Goal: Task Accomplishment & Management: Complete application form

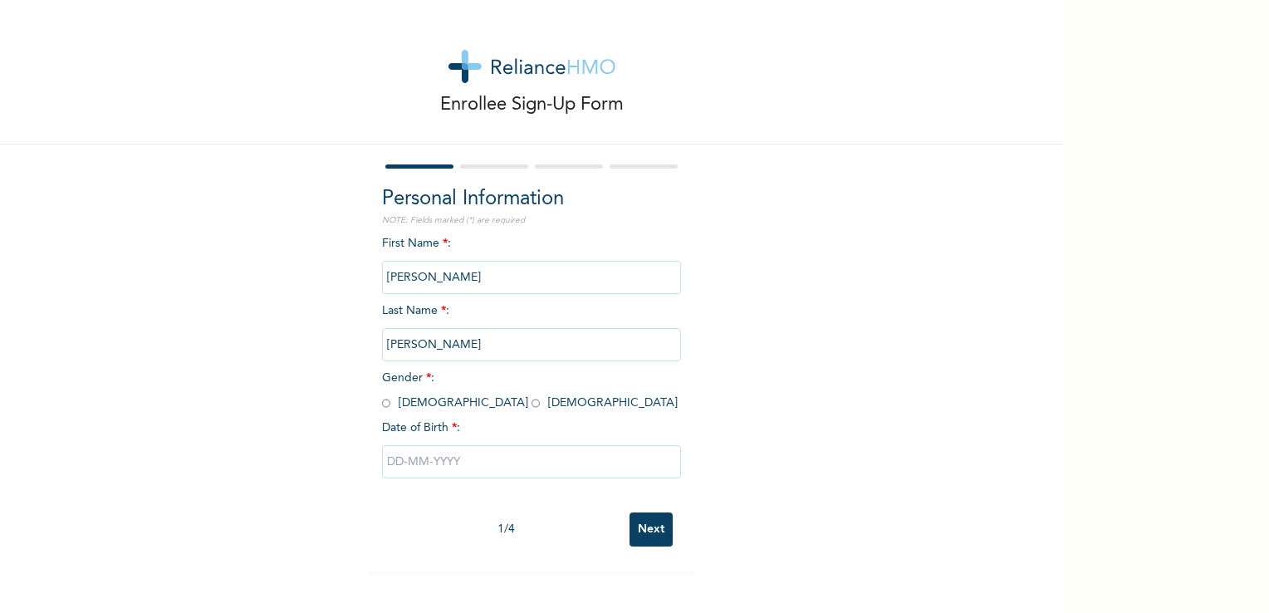
click at [532, 404] on input "radio" at bounding box center [536, 403] width 8 height 16
radio input "true"
click at [448, 467] on input "text" at bounding box center [531, 461] width 299 height 33
select select "7"
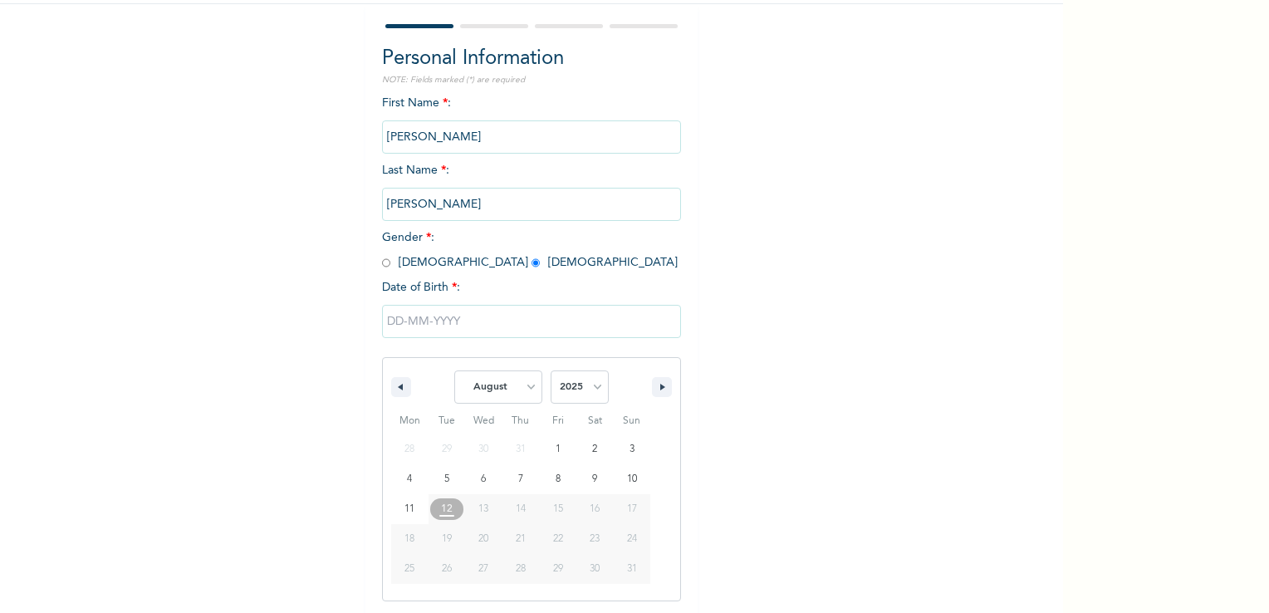
scroll to position [141, 0]
click at [395, 324] on input "text" at bounding box center [531, 320] width 299 height 33
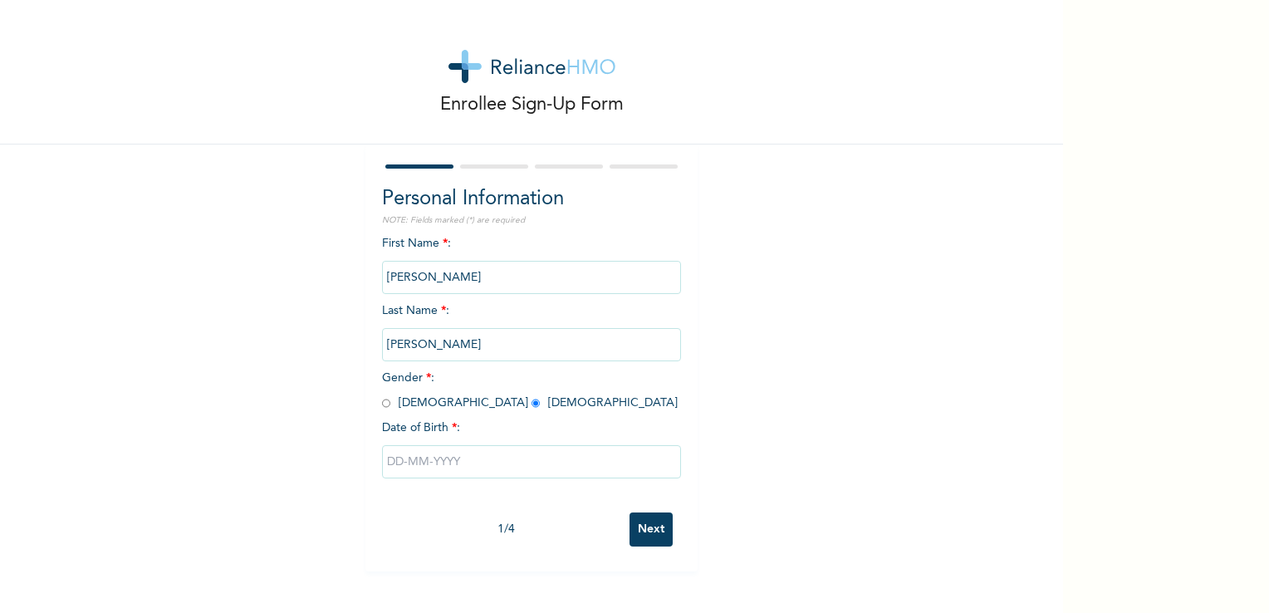
click at [386, 464] on input "text" at bounding box center [531, 461] width 299 height 33
select select "7"
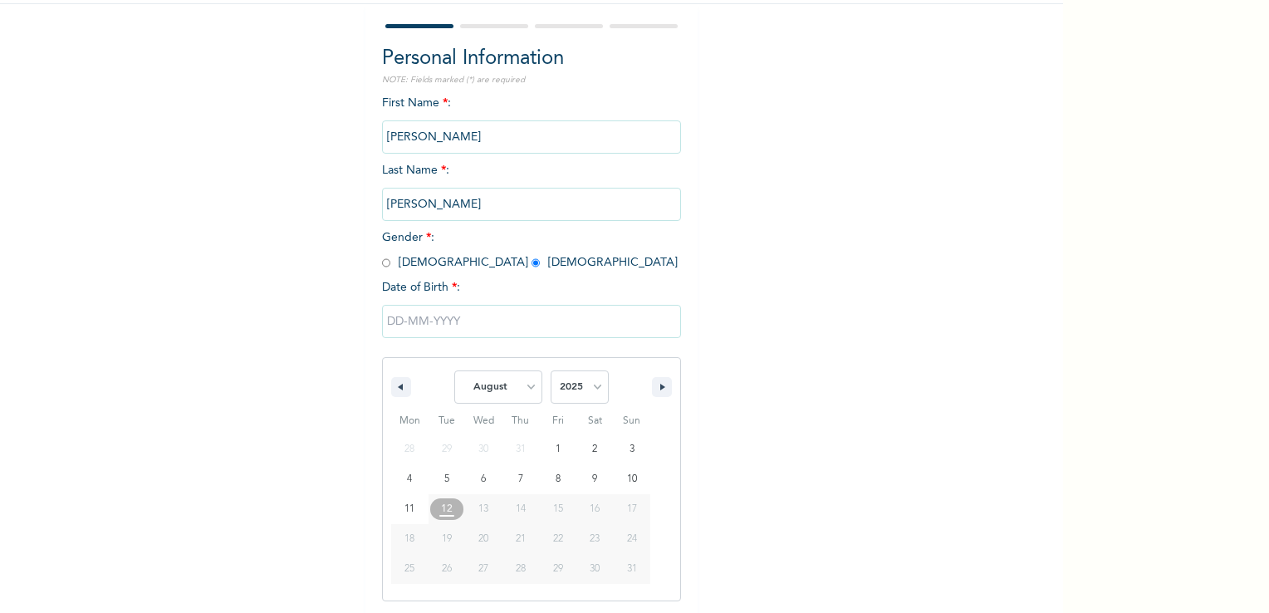
scroll to position [141, 0]
type input "[DATE]"
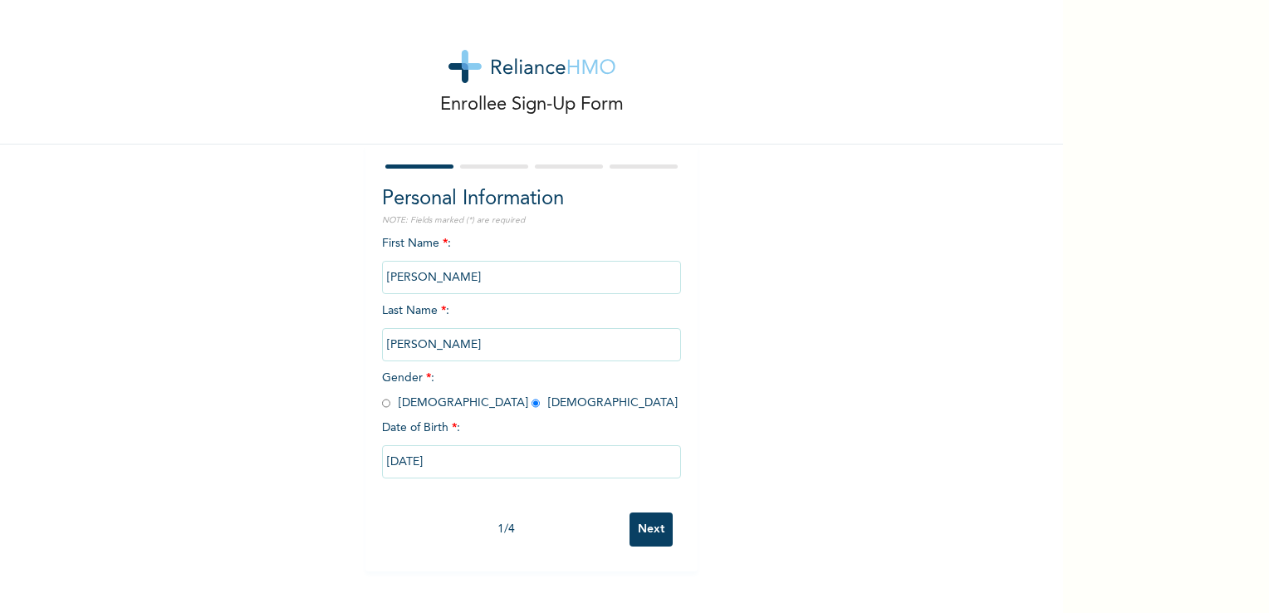
scroll to position [0, 0]
click at [518, 473] on input "[DATE]" at bounding box center [531, 461] width 299 height 33
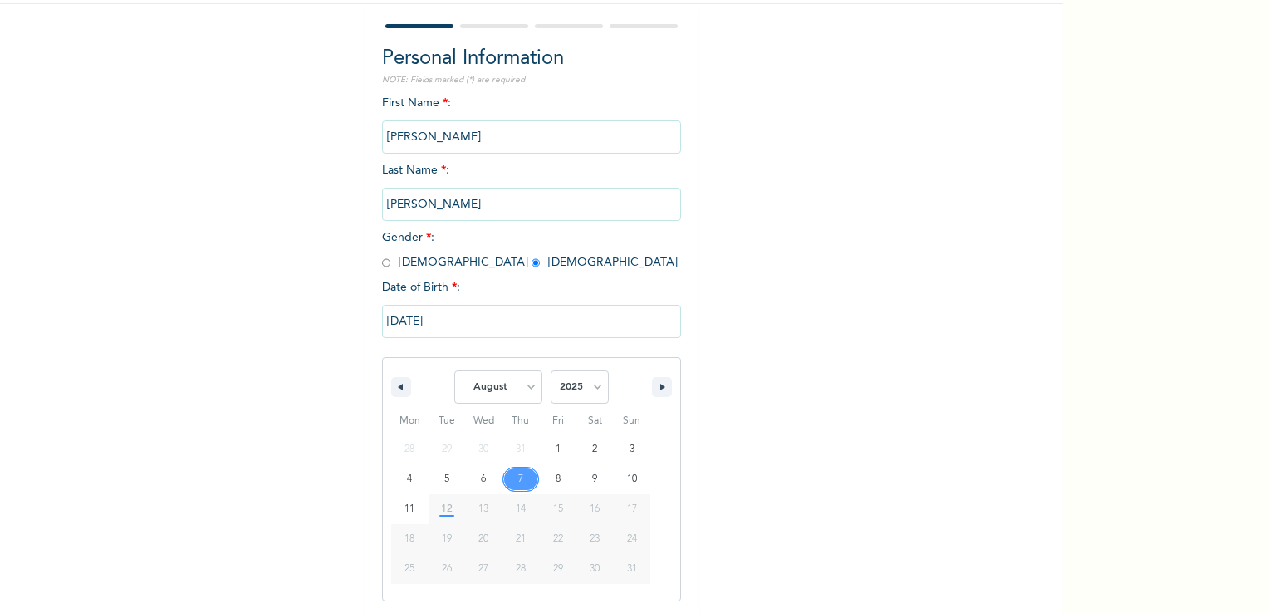
scroll to position [141, 0]
click at [523, 389] on select "January February March April May June July August September October November De…" at bounding box center [498, 386] width 88 height 33
select select "4"
click at [454, 370] on select "January February March April May June July August September October November De…" at bounding box center [498, 386] width 88 height 33
click at [595, 384] on select "2025 2024 2023 2022 2021 2020 2019 2018 2017 2016 2015 2014 2013 2012 2011 2010…" at bounding box center [580, 386] width 58 height 33
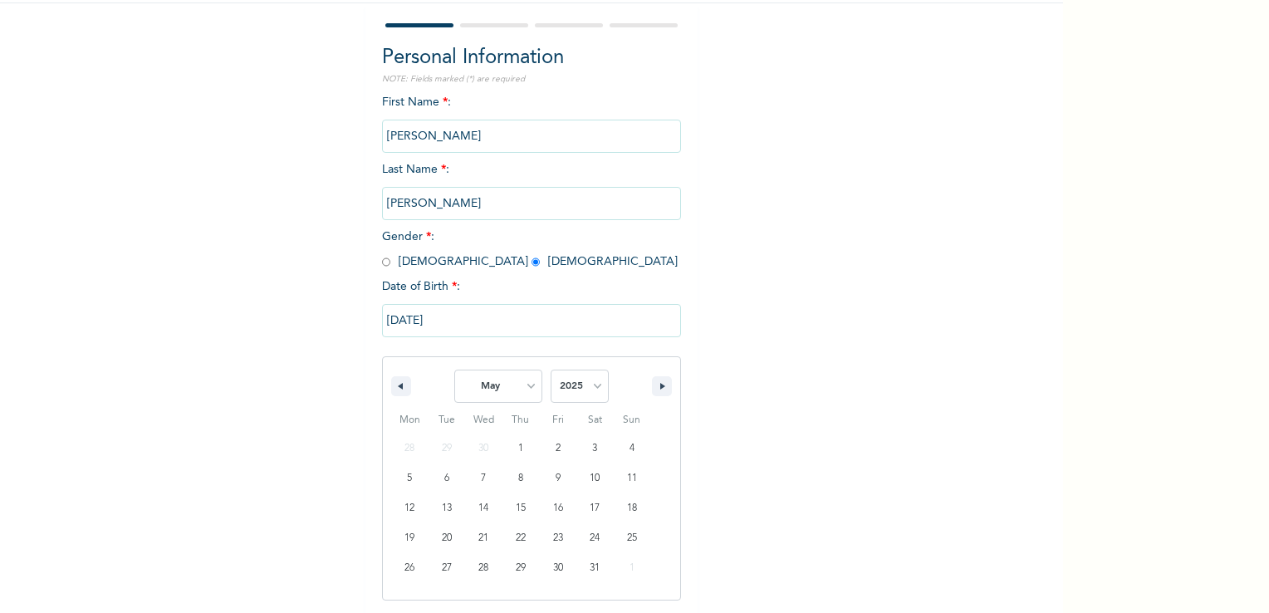
select select "1975"
click at [551, 370] on select "2025 2024 2023 2022 2021 2020 2019 2018 2017 2016 2015 2014 2013 2012 2011 2010…" at bounding box center [580, 386] width 58 height 33
click at [402, 328] on input "[DATE]" at bounding box center [531, 320] width 299 height 33
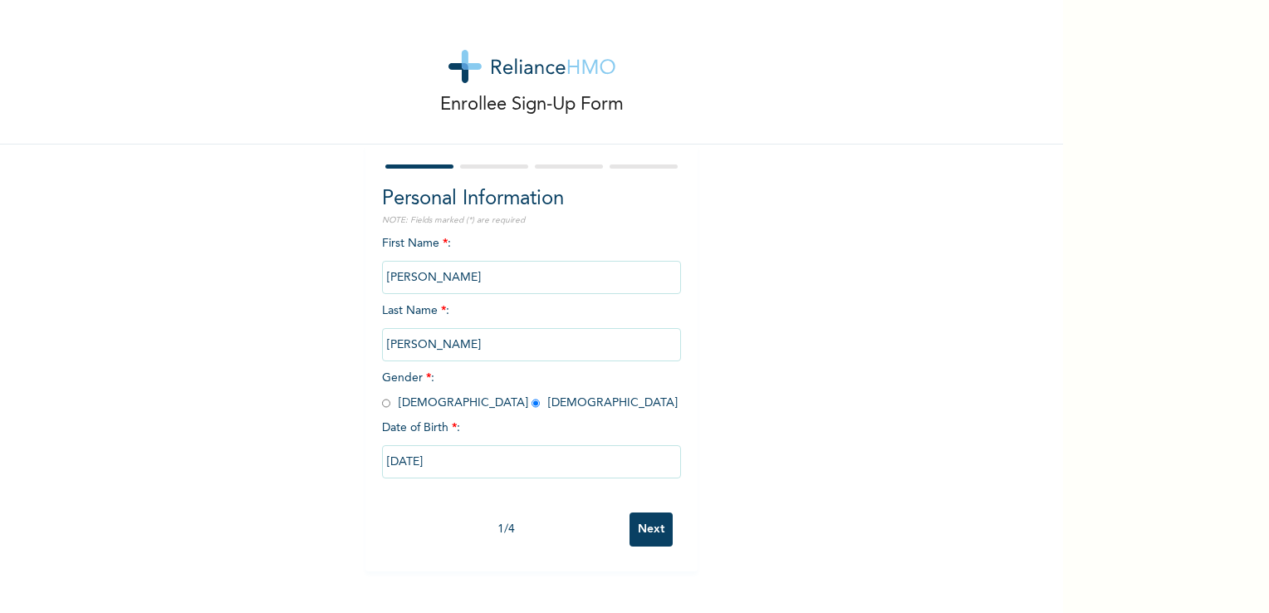
scroll to position [0, 0]
click at [392, 465] on input "[DATE]" at bounding box center [531, 461] width 299 height 33
select select "7"
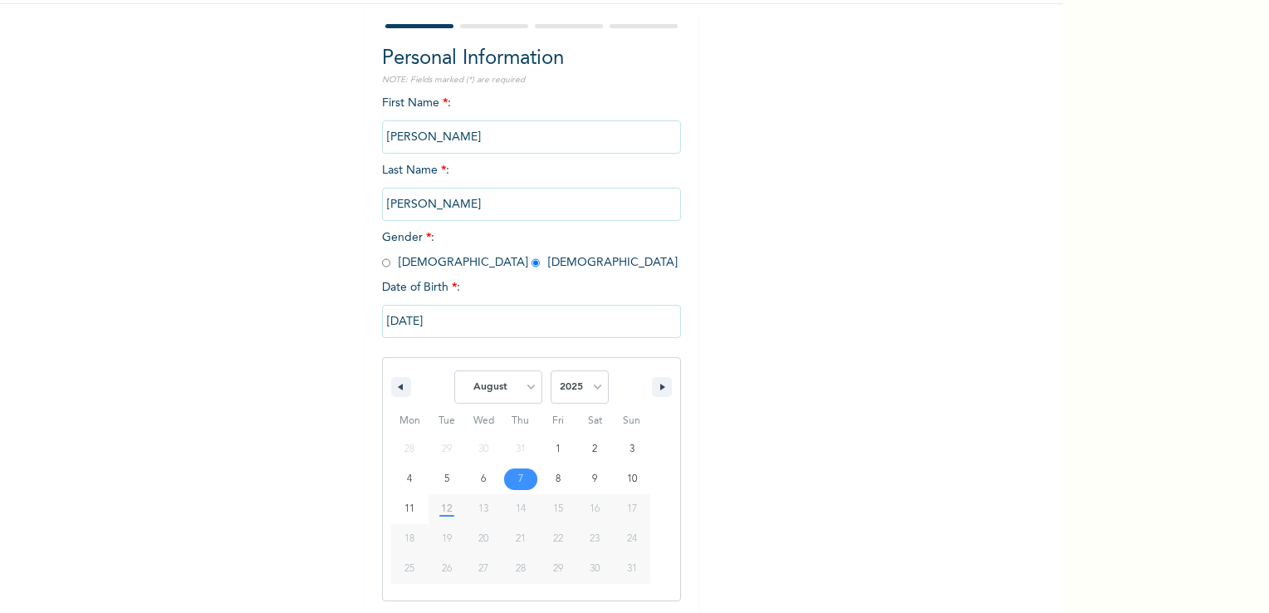
type input "[DATE]"
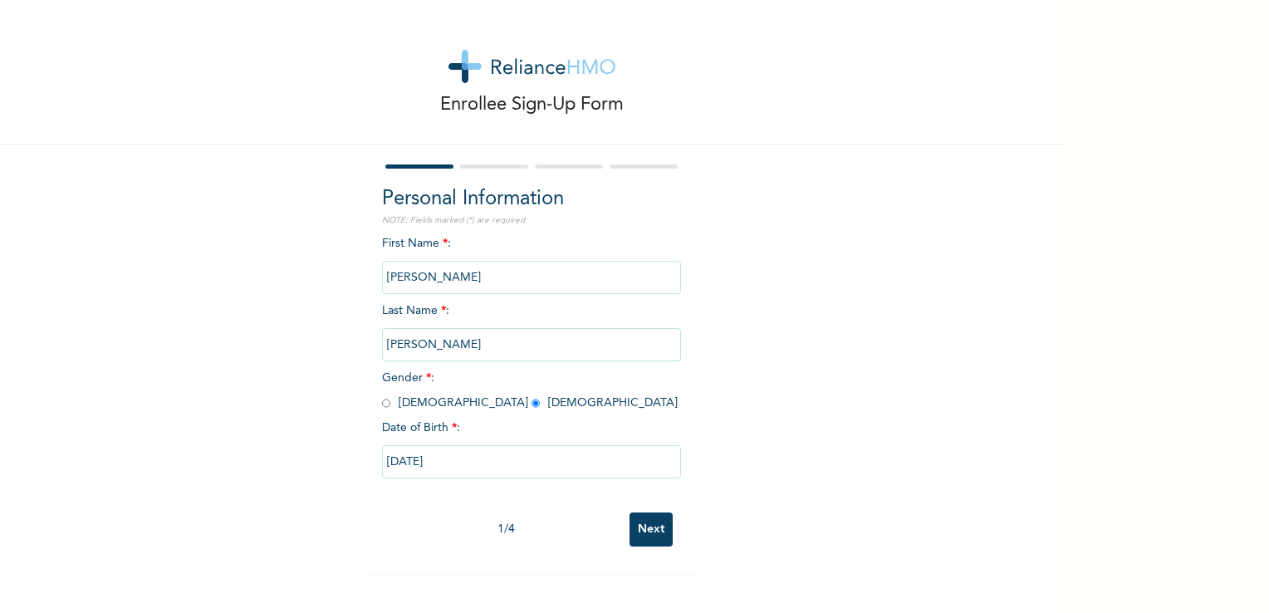
scroll to position [0, 0]
click at [416, 466] on input "[DATE]" at bounding box center [531, 461] width 299 height 33
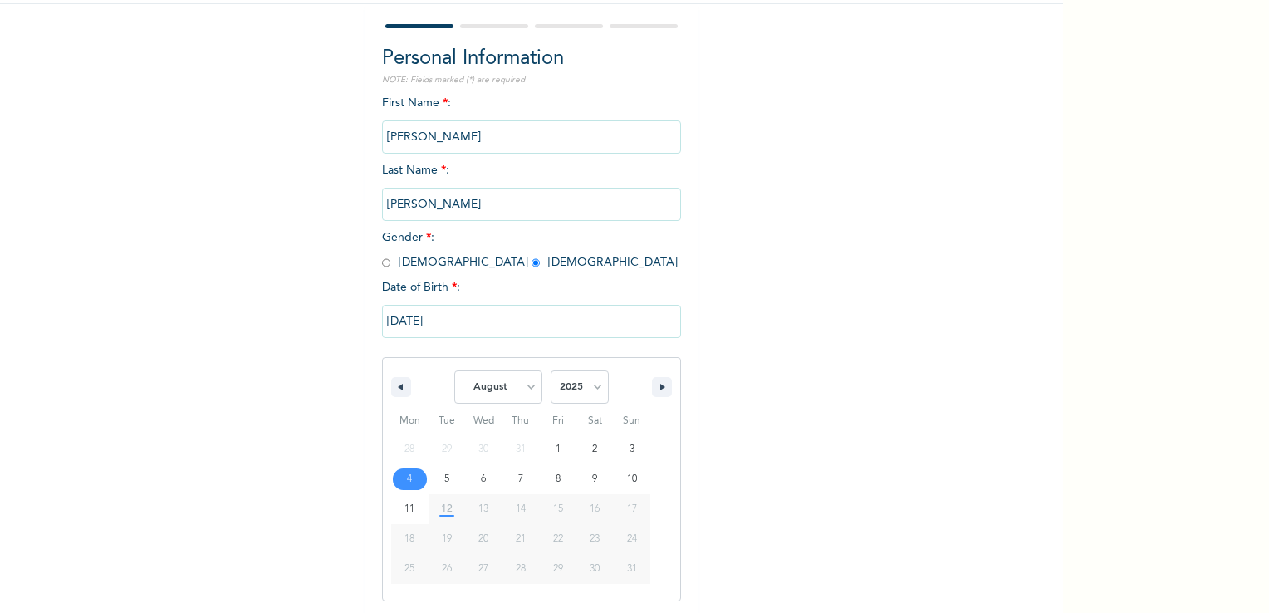
scroll to position [141, 0]
click at [523, 390] on select "January February March April May June July August September October November De…" at bounding box center [498, 386] width 88 height 33
select select "4"
click at [454, 370] on select "January February March April May June July August September October November De…" at bounding box center [498, 386] width 88 height 33
type input "[DATE]"
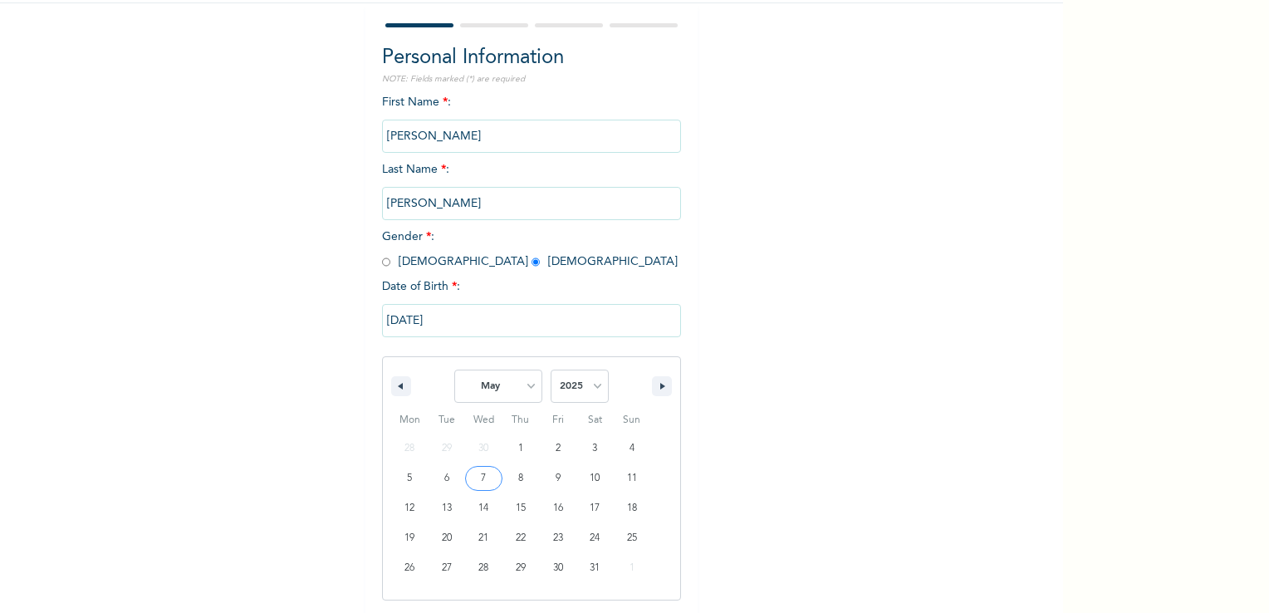
scroll to position [0, 0]
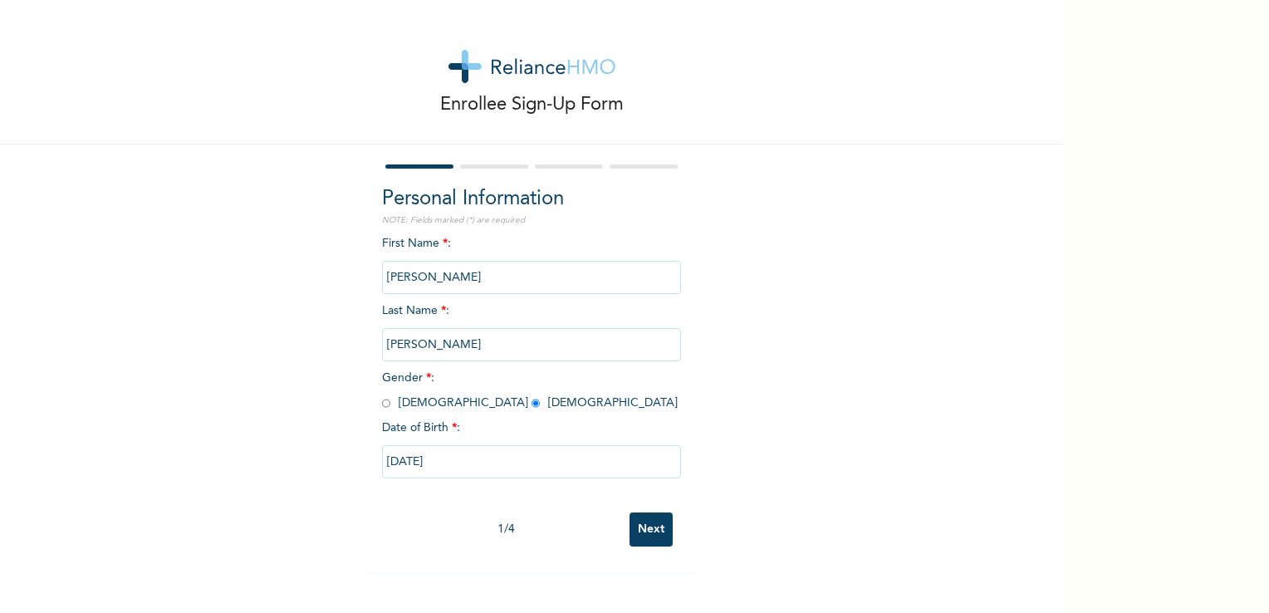
click at [532, 468] on input "[DATE]" at bounding box center [531, 461] width 299 height 33
select select "4"
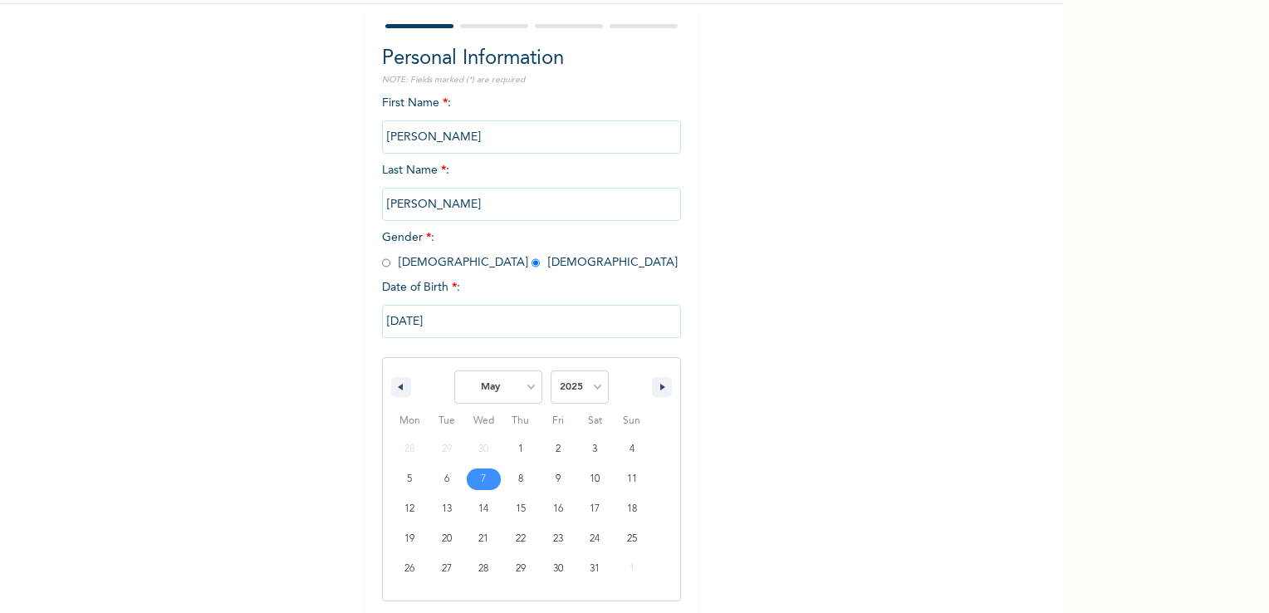
scroll to position [141, 0]
click at [593, 387] on select "2025 2024 2023 2022 2021 2020 2019 2018 2017 2016 2015 2014 2013 2012 2011 2010…" at bounding box center [580, 386] width 58 height 33
select select "1975"
click at [551, 370] on select "2025 2024 2023 2022 2021 2020 2019 2018 2017 2016 2015 2014 2013 2012 2011 2010…" at bounding box center [580, 386] width 58 height 33
click at [569, 384] on select "2025 2024 2023 2022 2021 2020 2019 2018 2017 2016 2015 2014 2013 2012 2011 2010…" at bounding box center [580, 386] width 58 height 33
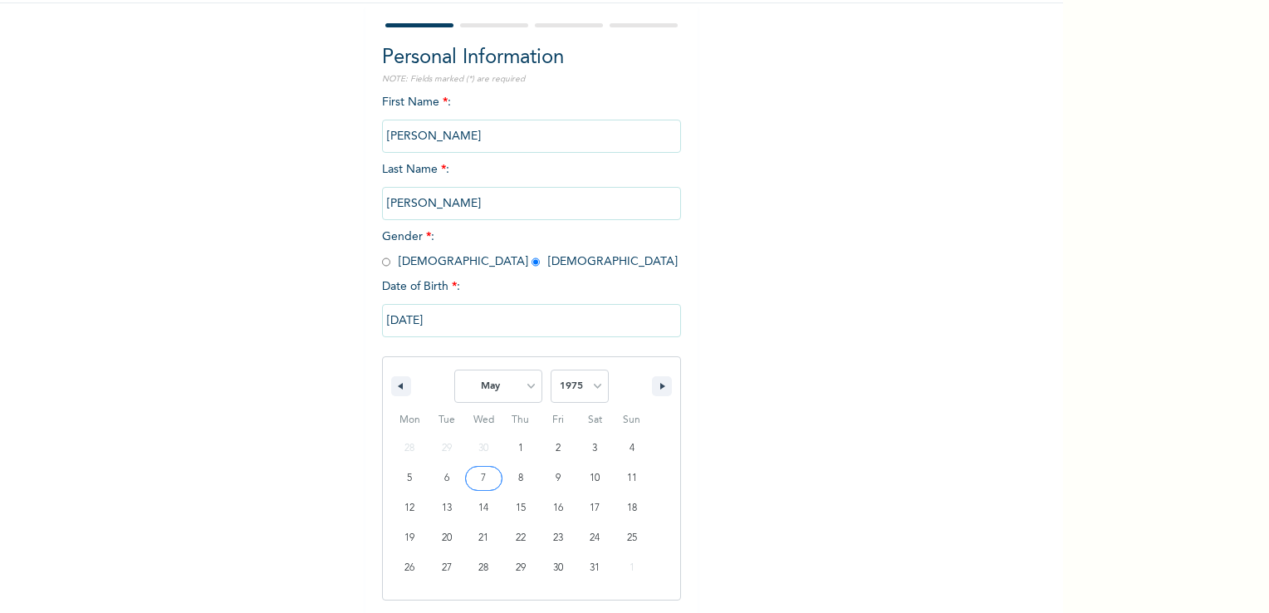
type input "[DATE]"
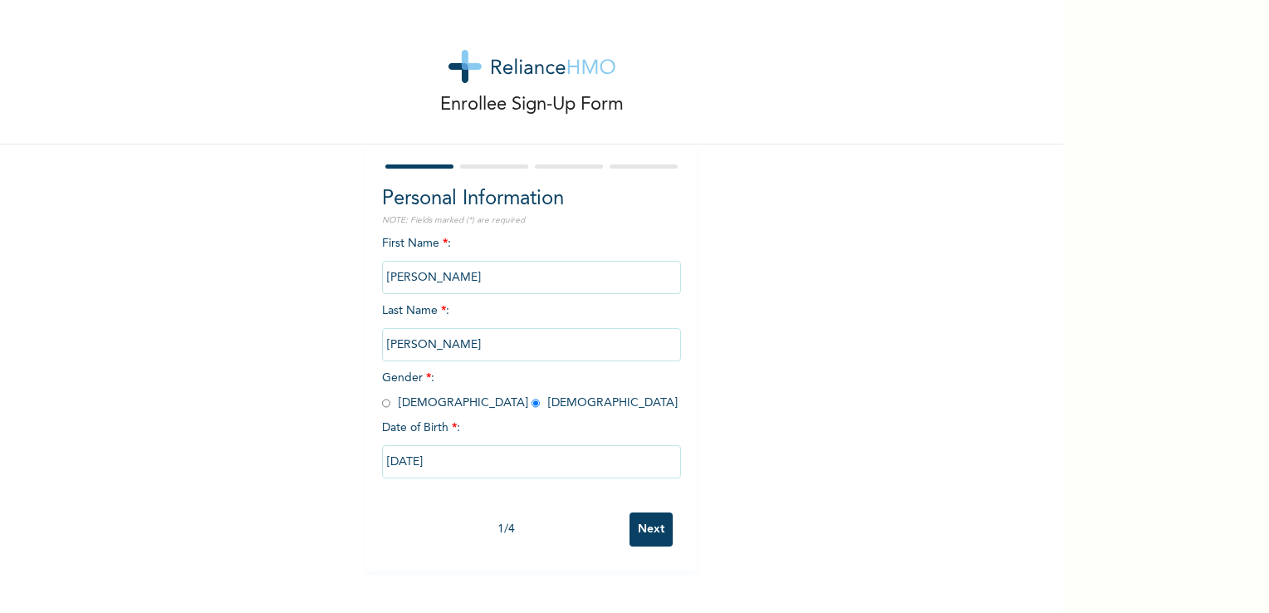
scroll to position [0, 0]
click at [648, 527] on input "Next" at bounding box center [651, 530] width 43 height 34
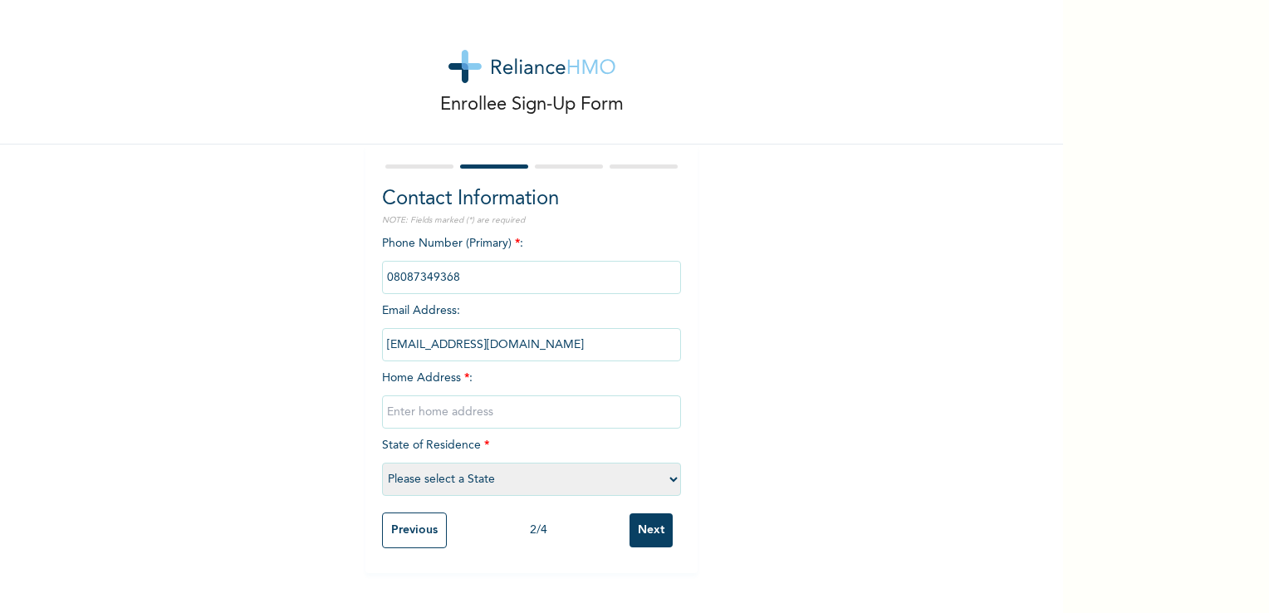
click at [606, 419] on input "text" at bounding box center [531, 411] width 299 height 33
type input "[STREET_ADDRESS] off salvation opebi"
click at [650, 478] on select "Please select a State [PERSON_NAME] (FCT) [PERSON_NAME] Ibom [GEOGRAPHIC_DATA] …" at bounding box center [531, 479] width 299 height 33
select select "25"
click at [382, 463] on select "Please select a State [PERSON_NAME] (FCT) [PERSON_NAME] Ibom [GEOGRAPHIC_DATA] …" at bounding box center [531, 479] width 299 height 33
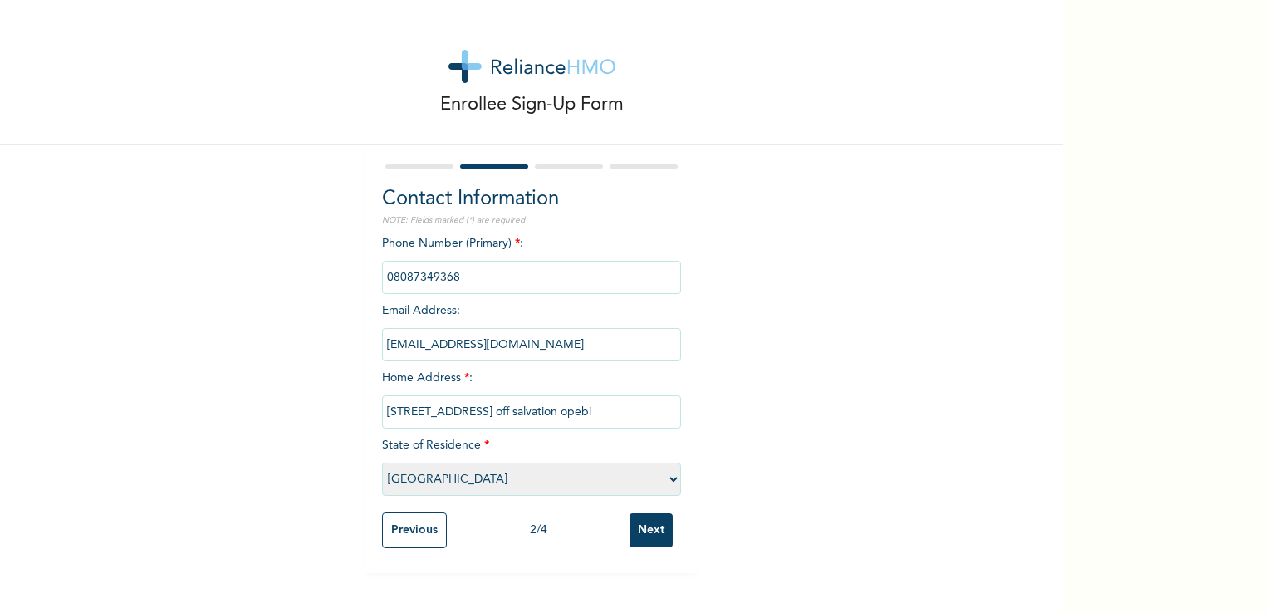
click at [651, 536] on input "Next" at bounding box center [651, 530] width 43 height 34
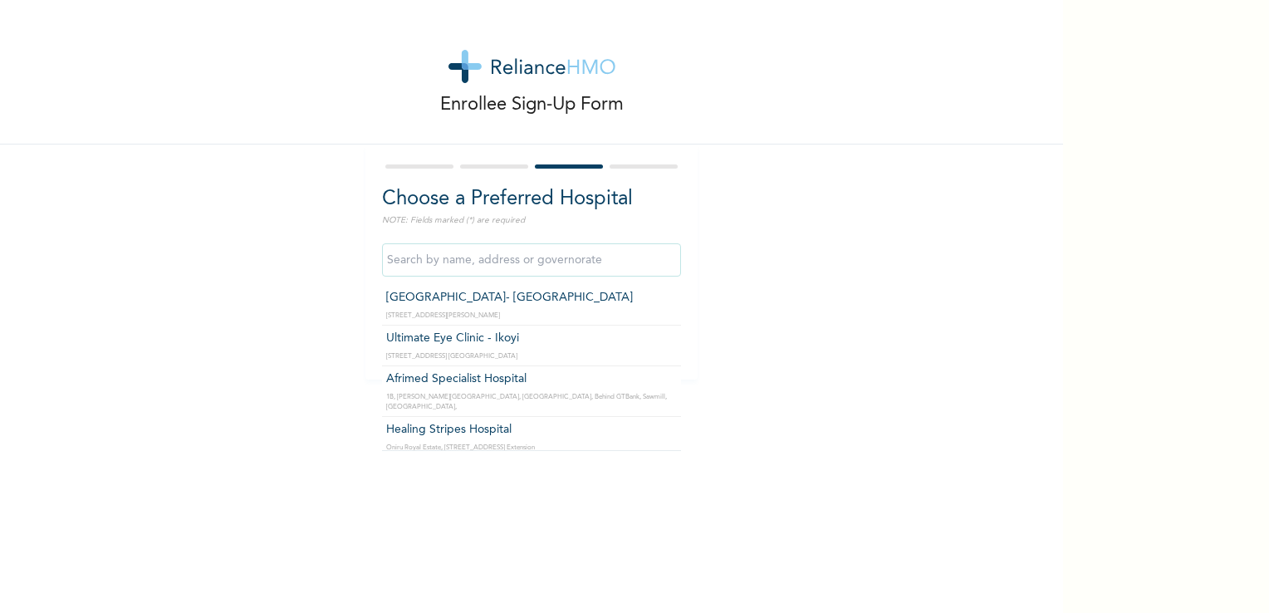
click at [515, 262] on input "text" at bounding box center [531, 259] width 299 height 33
click at [455, 260] on input "text" at bounding box center [531, 259] width 299 height 33
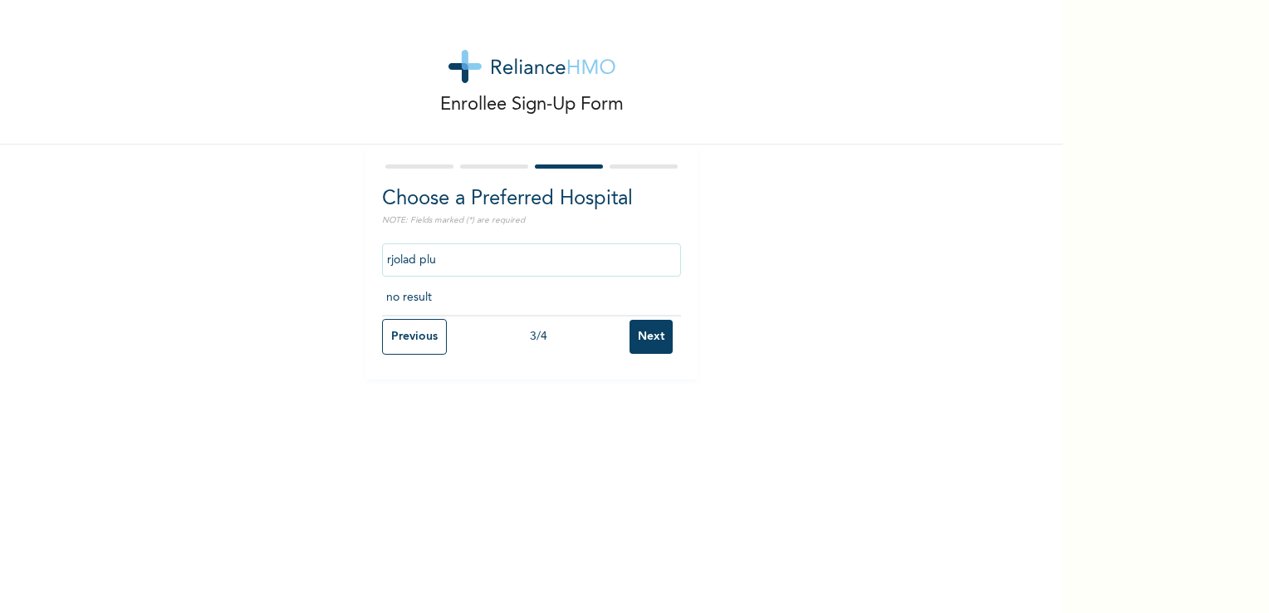
type input "rjolad plus"
click input "Next" at bounding box center [651, 337] width 43 height 34
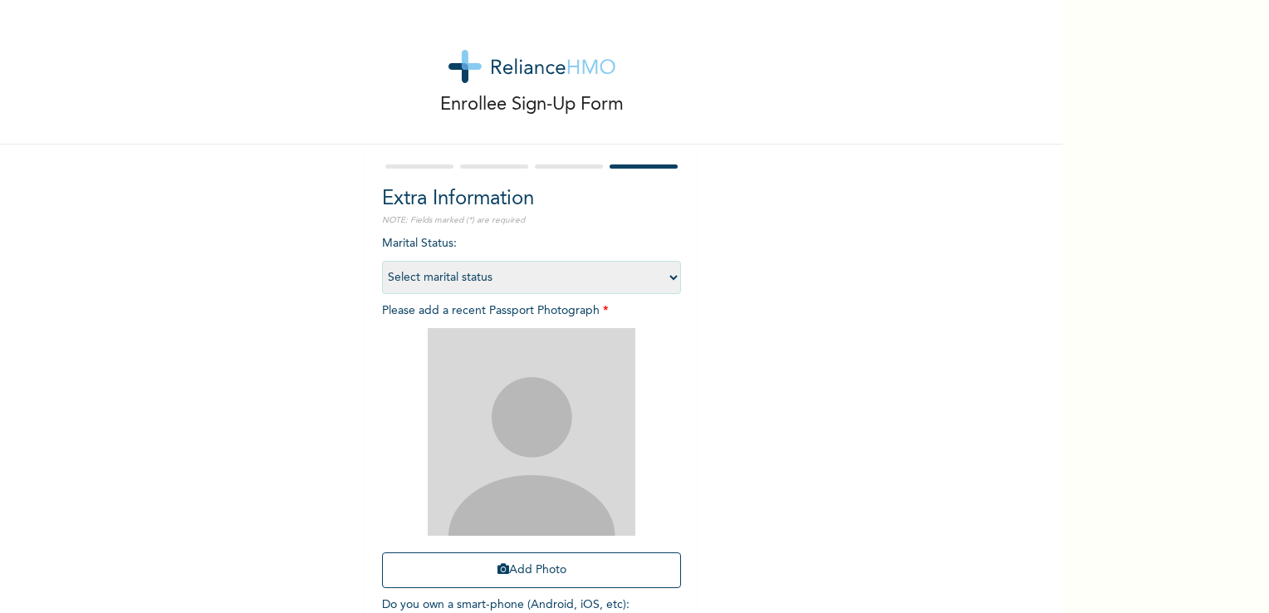
click at [671, 280] on select "Select marital status [DEMOGRAPHIC_DATA] Married [DEMOGRAPHIC_DATA] Widow/[DEMO…" at bounding box center [531, 277] width 299 height 33
select select "2"
click at [382, 261] on select "Select marital status [DEMOGRAPHIC_DATA] Married [DEMOGRAPHIC_DATA] Widow/[DEMO…" at bounding box center [531, 277] width 299 height 33
click at [505, 387] on img at bounding box center [532, 432] width 208 height 208
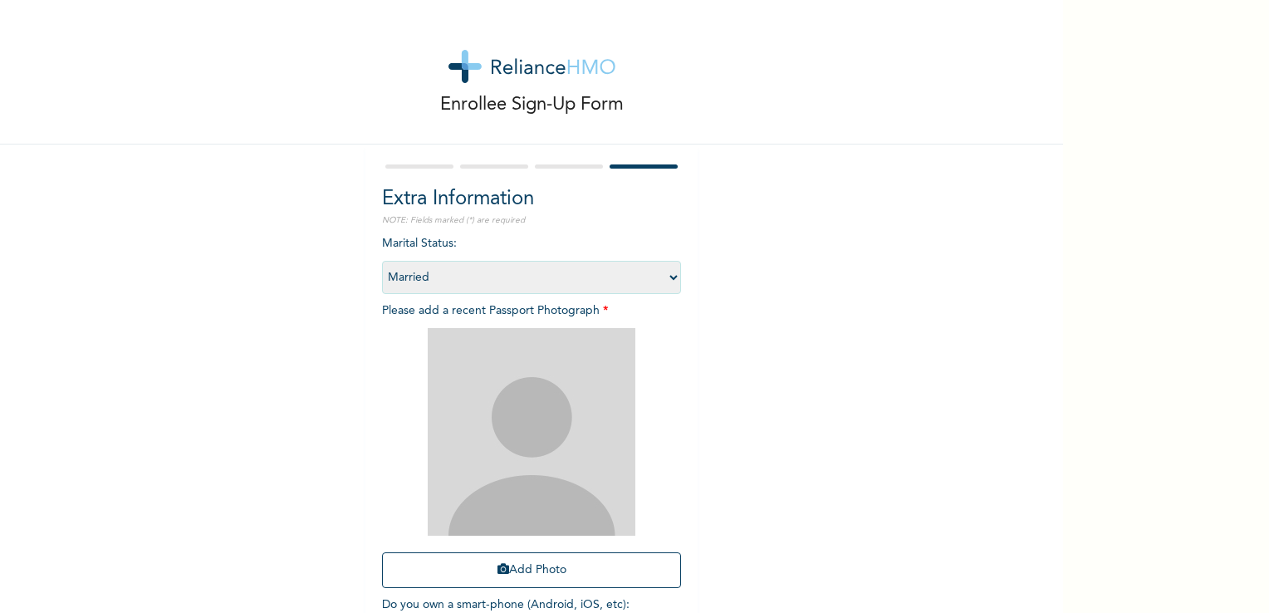
click at [505, 387] on img at bounding box center [532, 432] width 208 height 208
click at [555, 569] on button "Add Photo" at bounding box center [531, 570] width 299 height 36
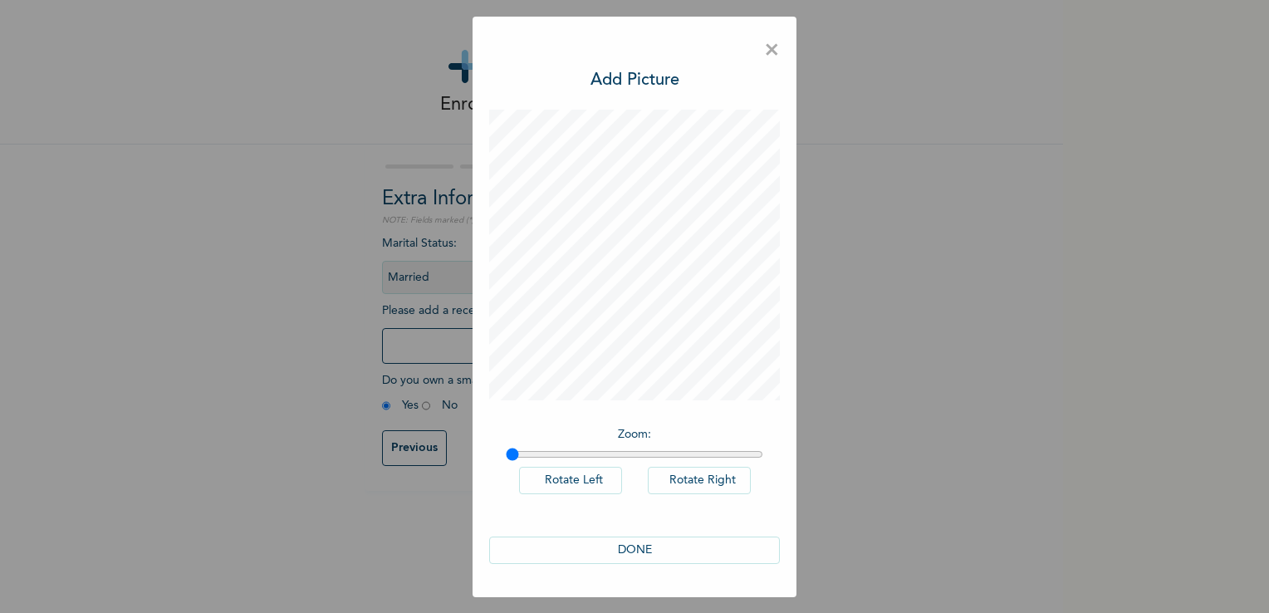
click at [637, 543] on button "DONE" at bounding box center [634, 550] width 291 height 27
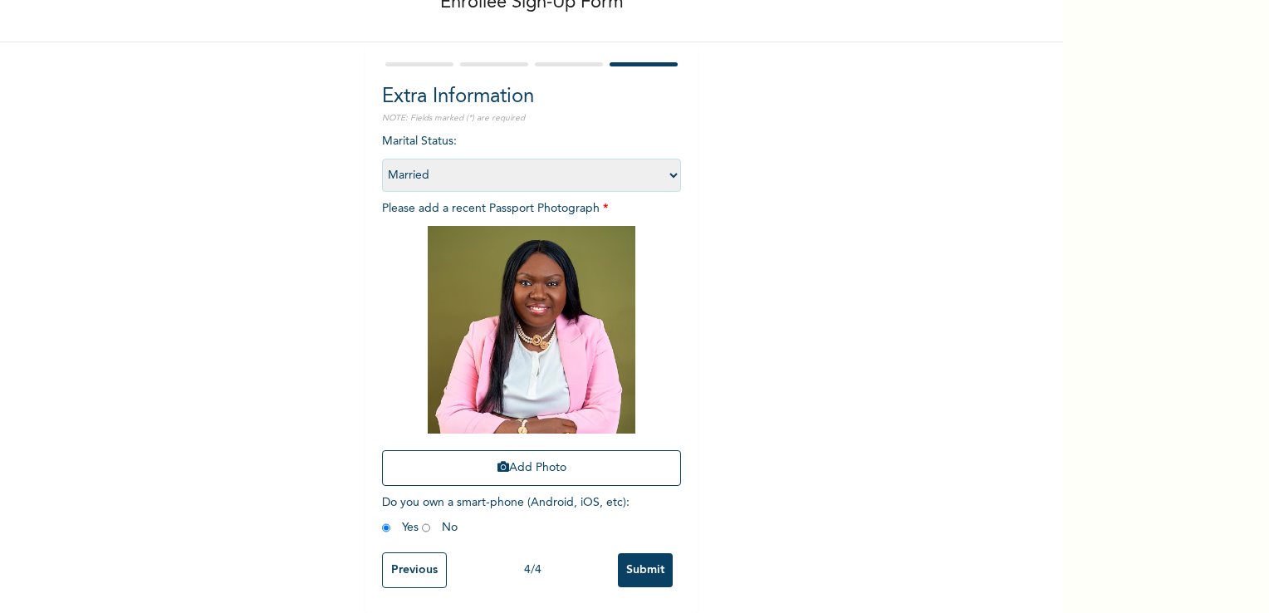
scroll to position [113, 0]
click at [406, 561] on input "Previous" at bounding box center [414, 570] width 65 height 36
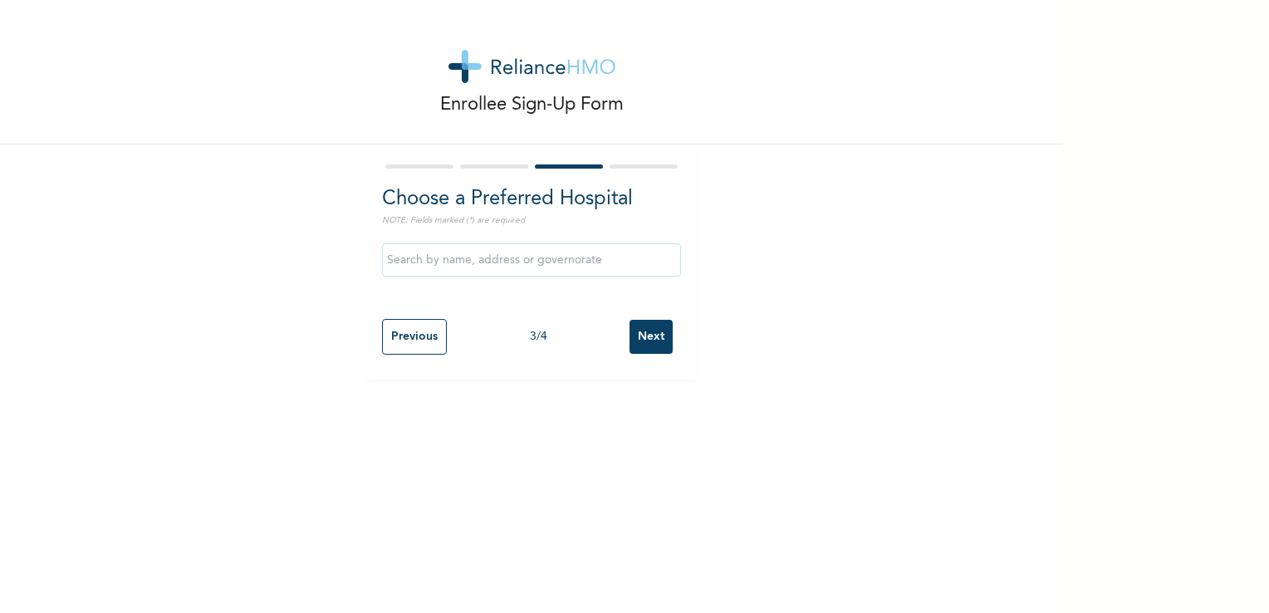
click at [448, 264] on input "text" at bounding box center [531, 259] width 299 height 33
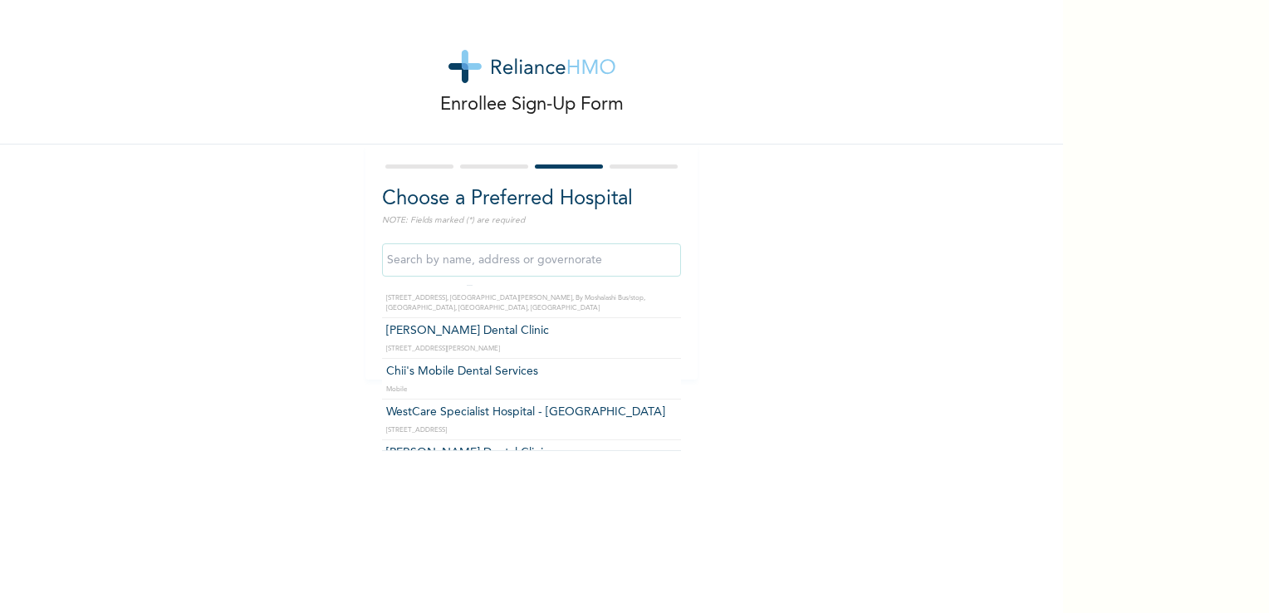
scroll to position [18356, 0]
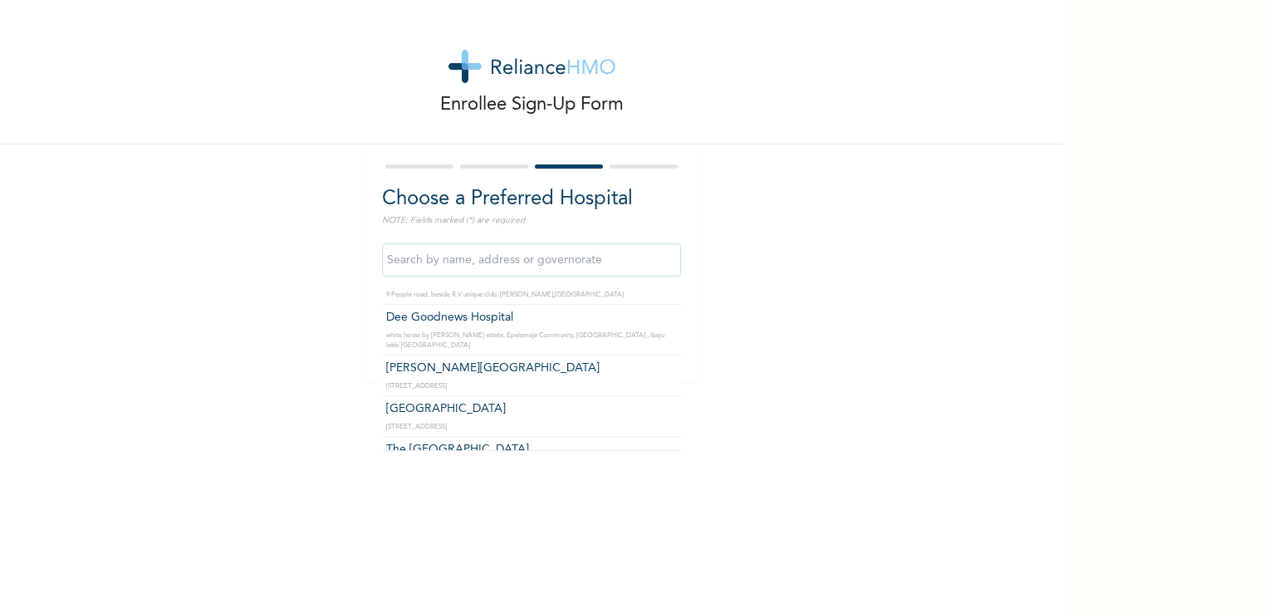
type input "r"
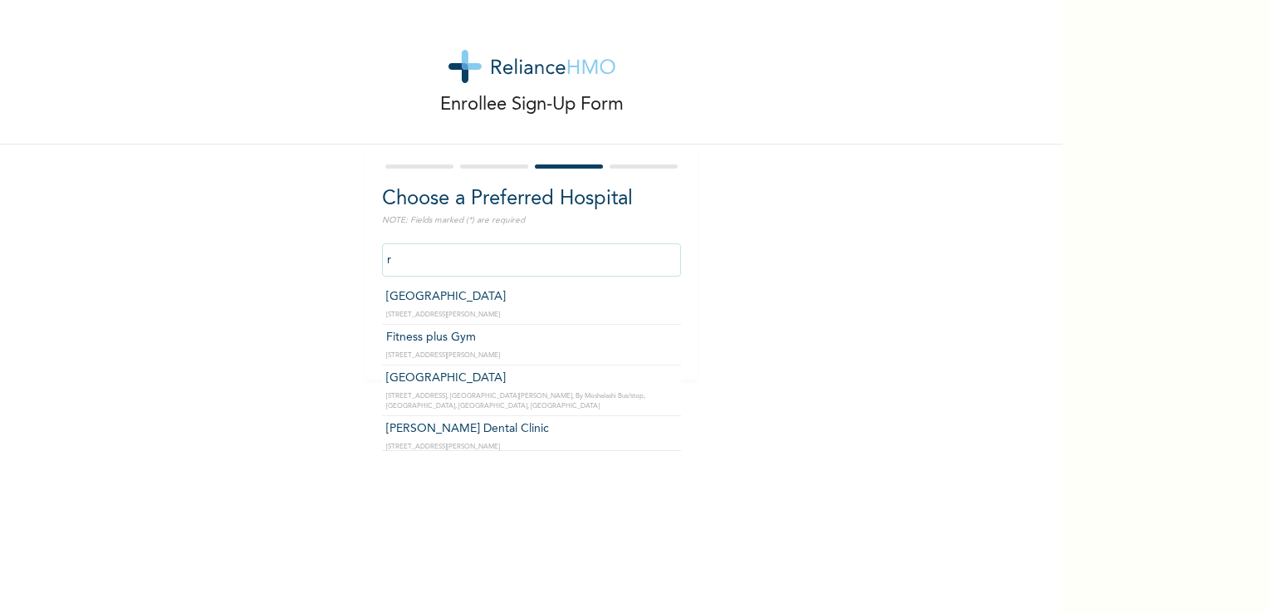
scroll to position [17828, 0]
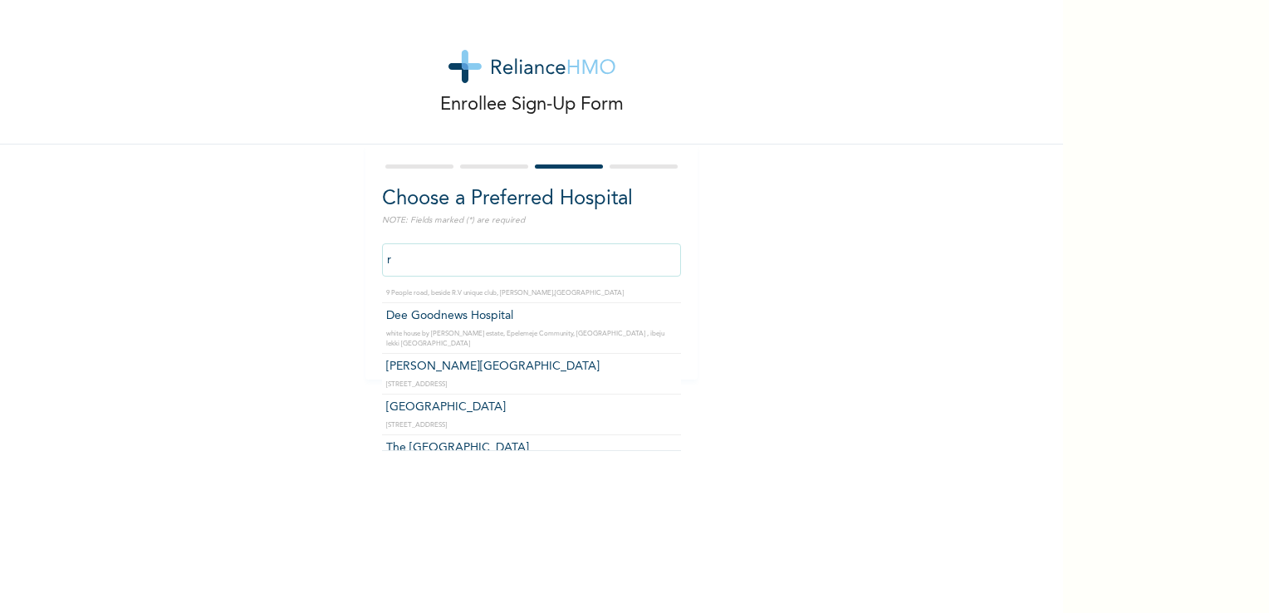
click input "Next" at bounding box center [651, 337] width 43 height 34
select select "2"
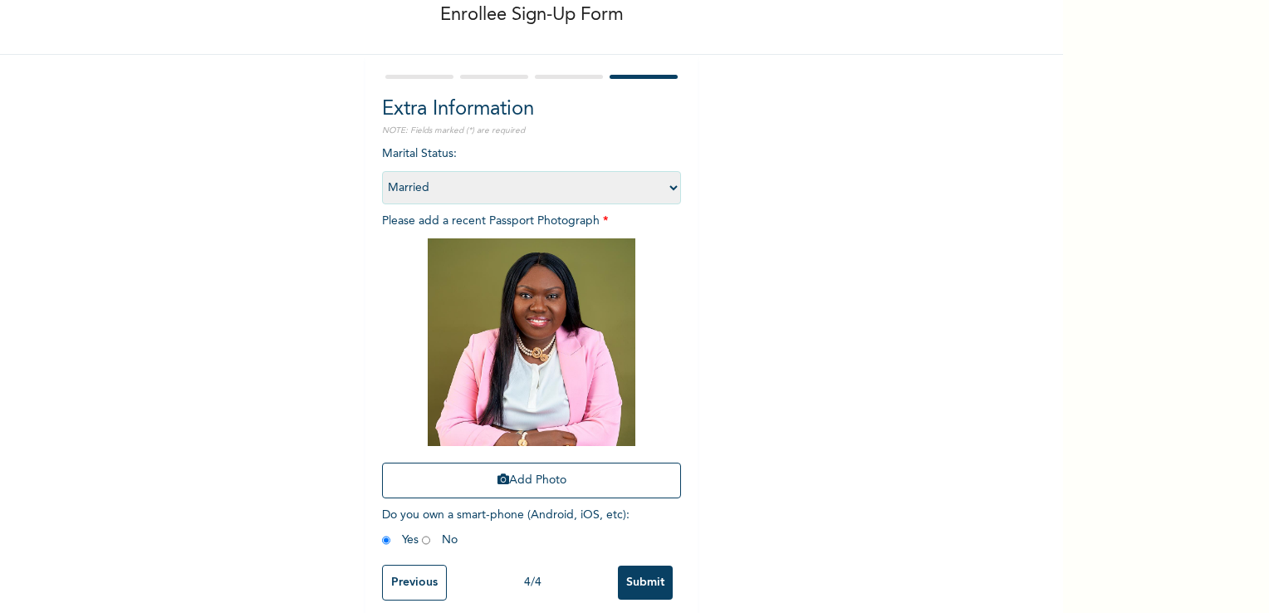
scroll to position [113, 0]
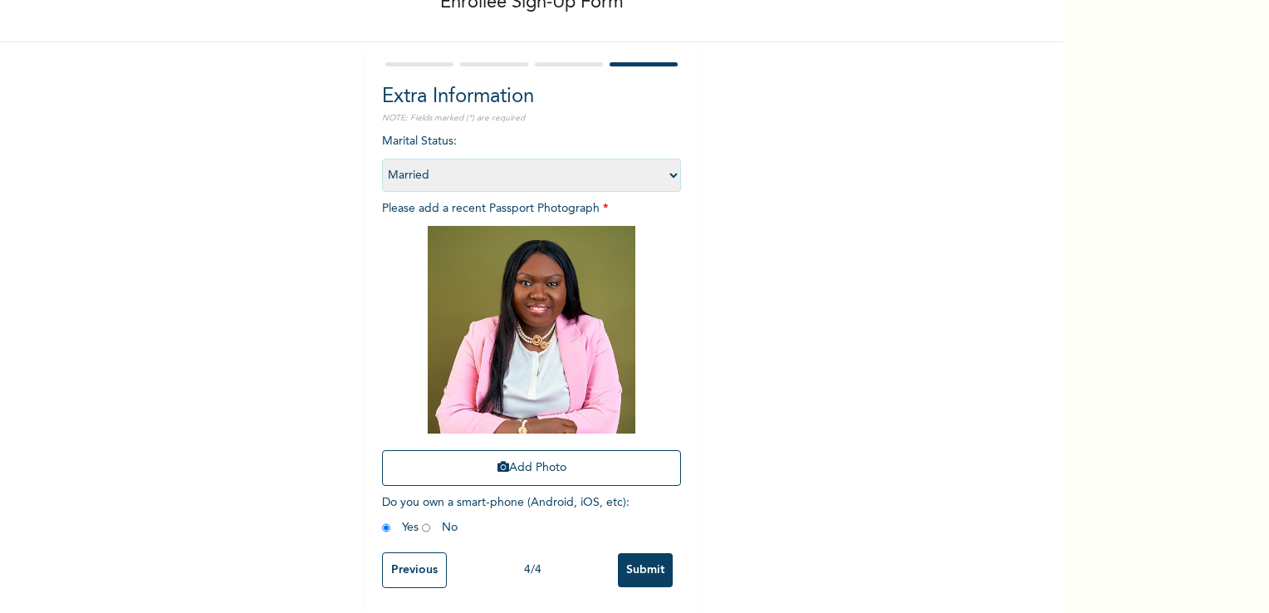
click at [403, 557] on input "Previous" at bounding box center [414, 570] width 65 height 36
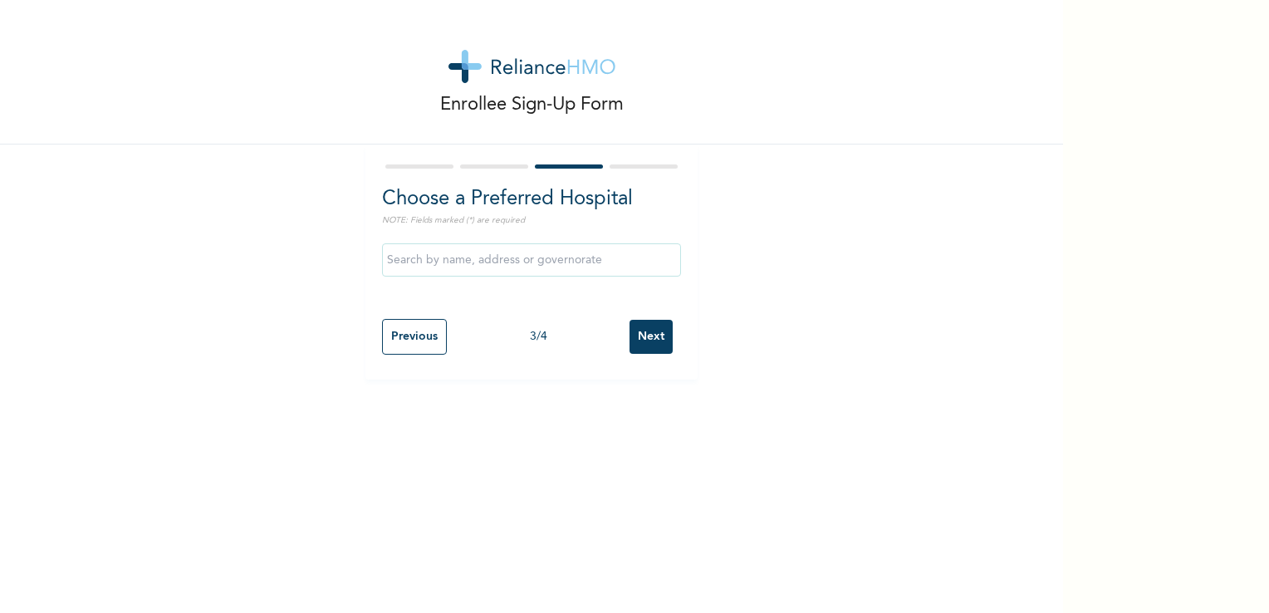
click at [472, 261] on input "text" at bounding box center [531, 259] width 299 height 33
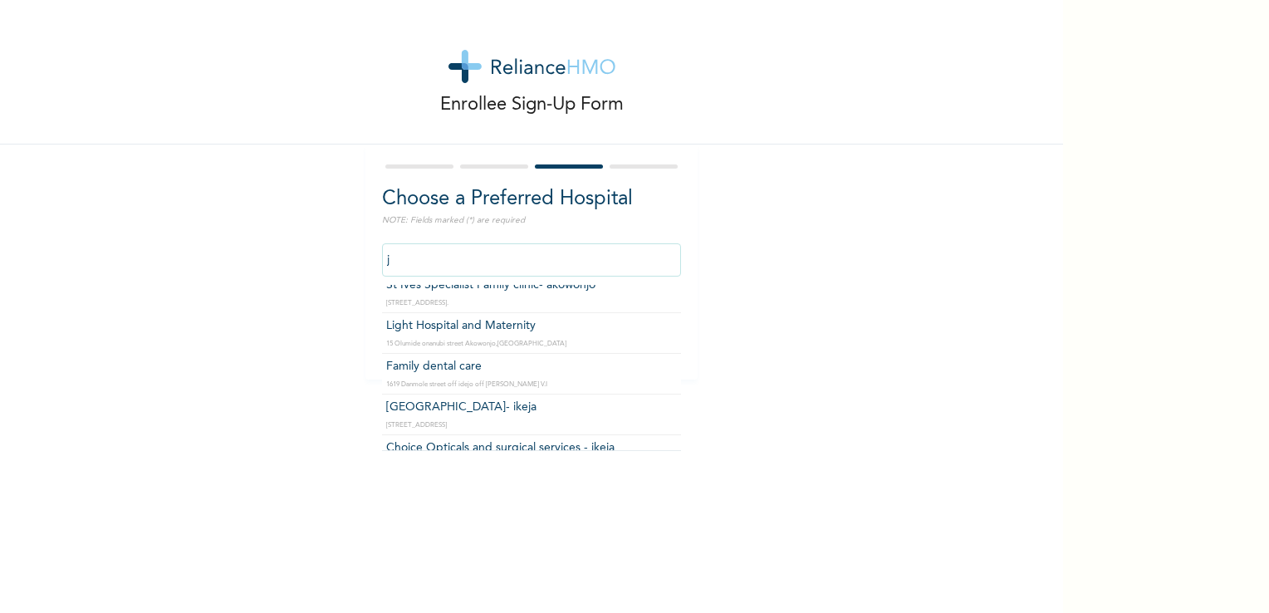
scroll to position [5753, 0]
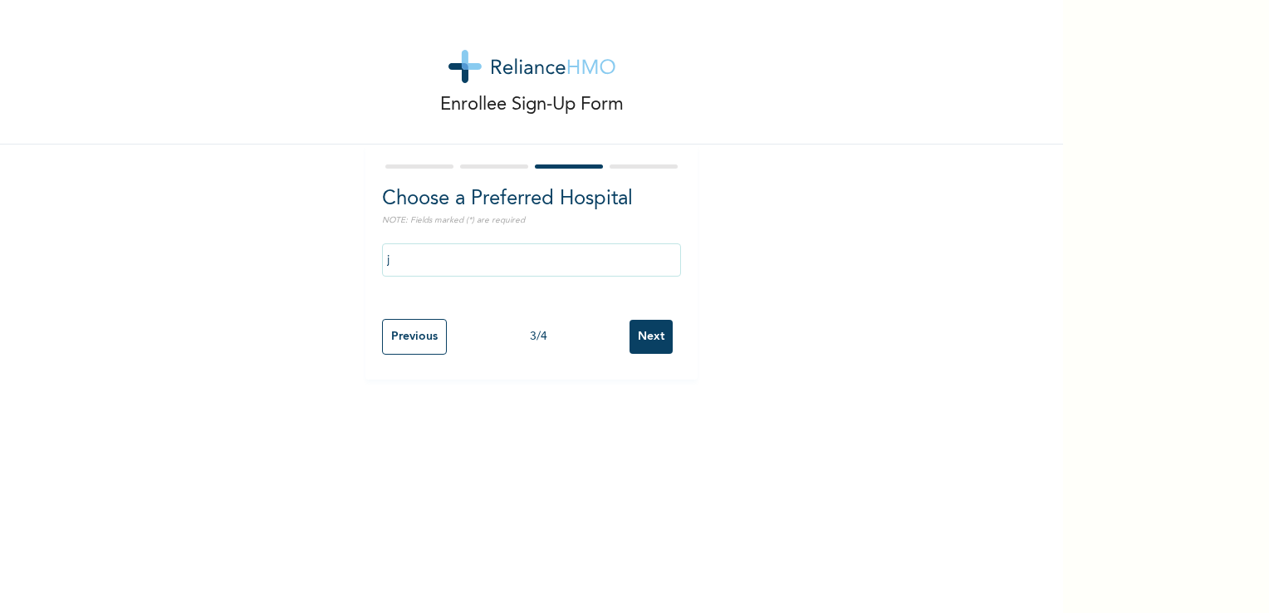
click at [675, 299] on div "Choose a Preferred Hospital NOTE: Fields marked (*) are required j Previous 3 /…" at bounding box center [532, 262] width 332 height 235
click at [655, 271] on input "j" at bounding box center [531, 259] width 299 height 33
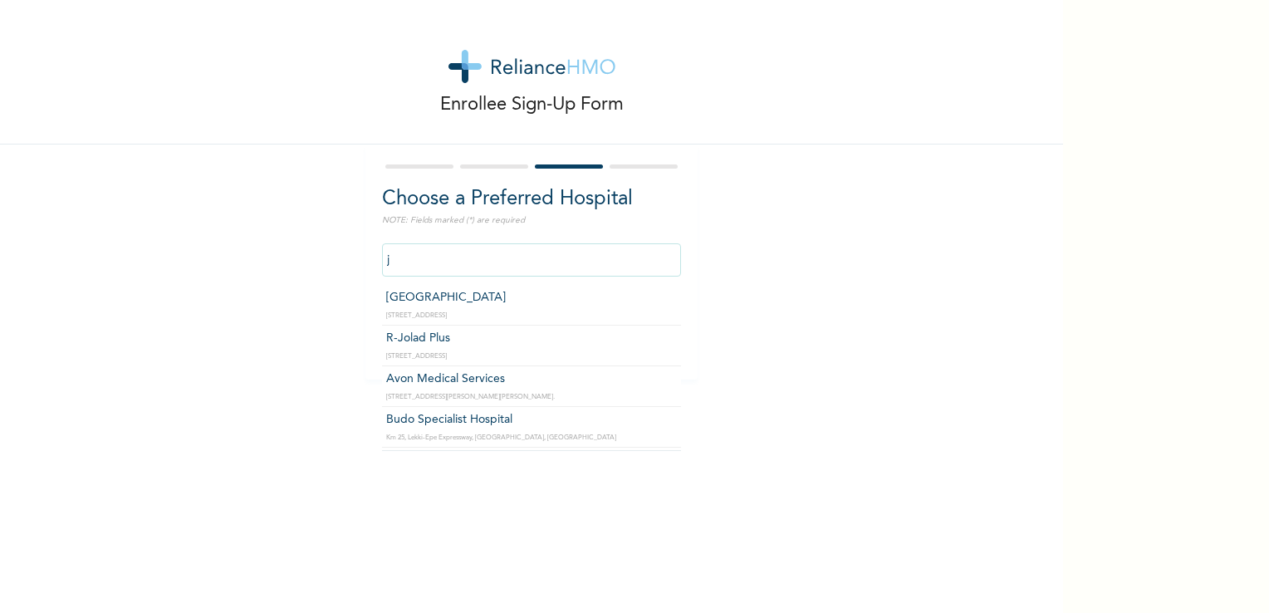
type input "R-Jolad Plus"
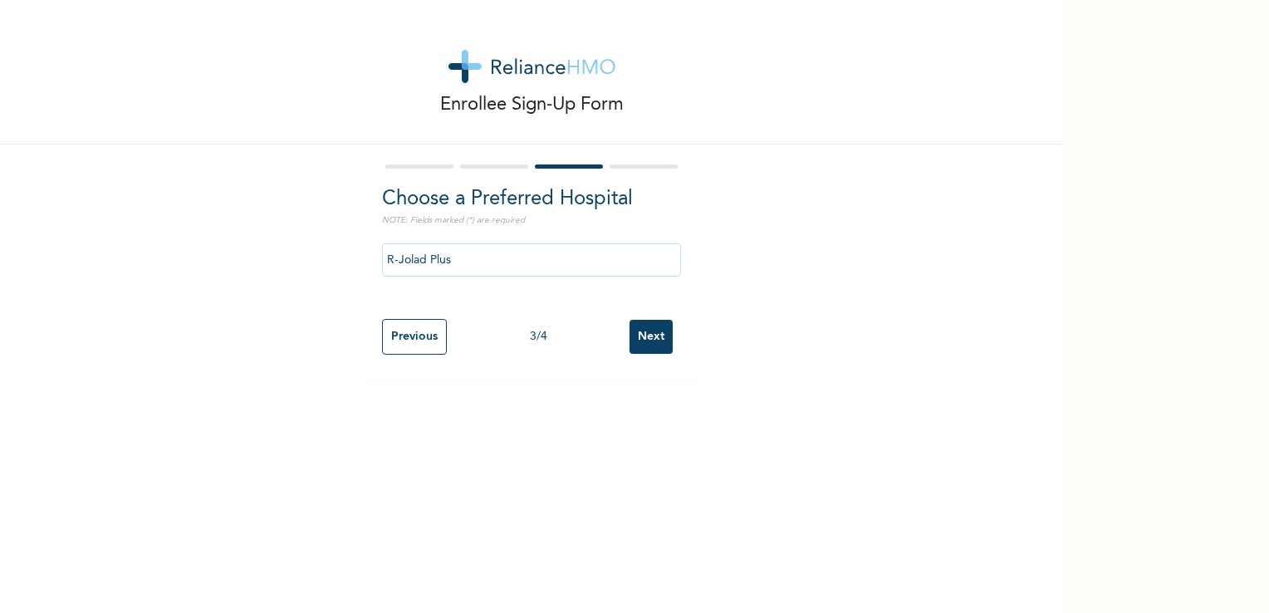
click at [648, 339] on input "Next" at bounding box center [651, 337] width 43 height 34
select select "2"
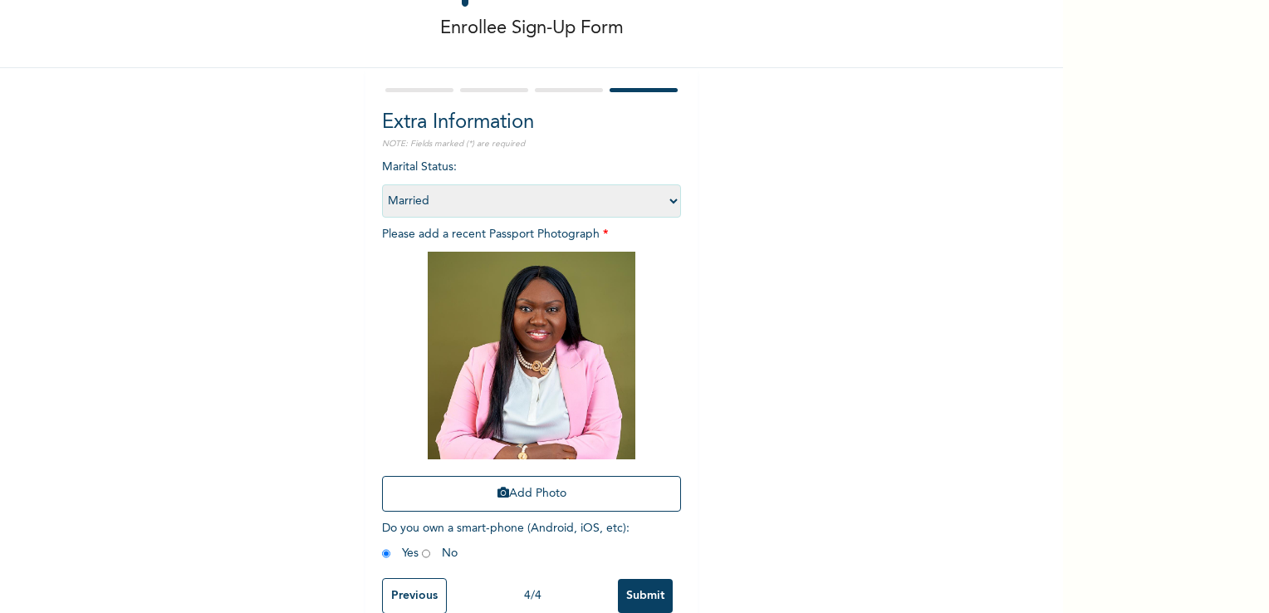
scroll to position [113, 0]
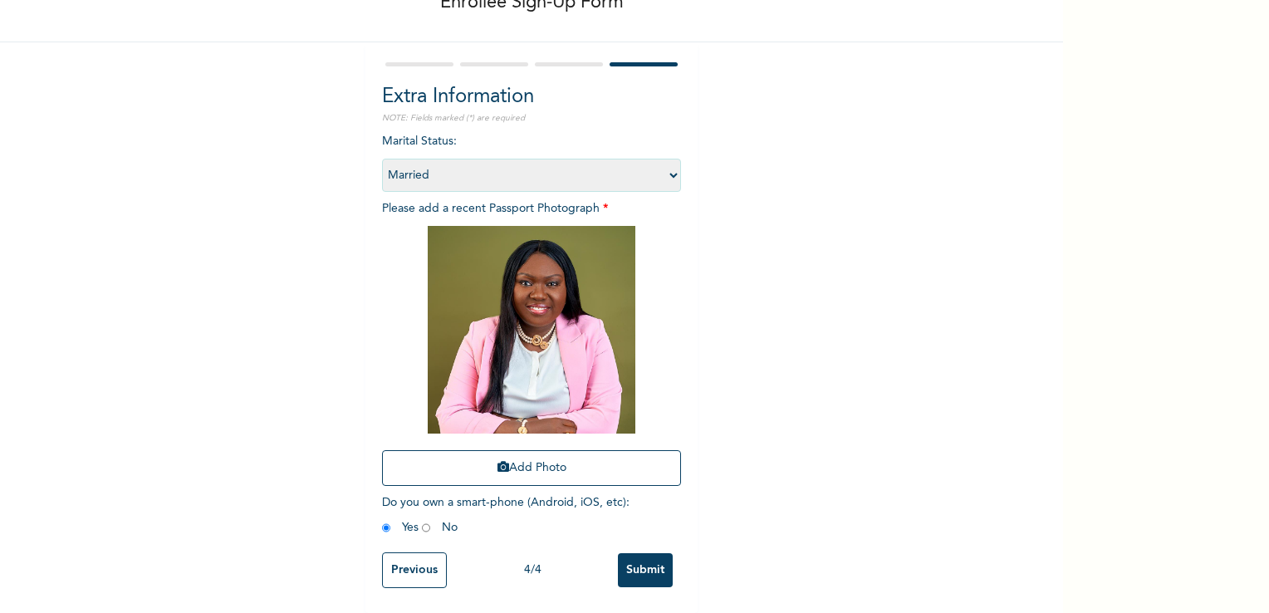
click at [644, 560] on input "Submit" at bounding box center [645, 570] width 55 height 34
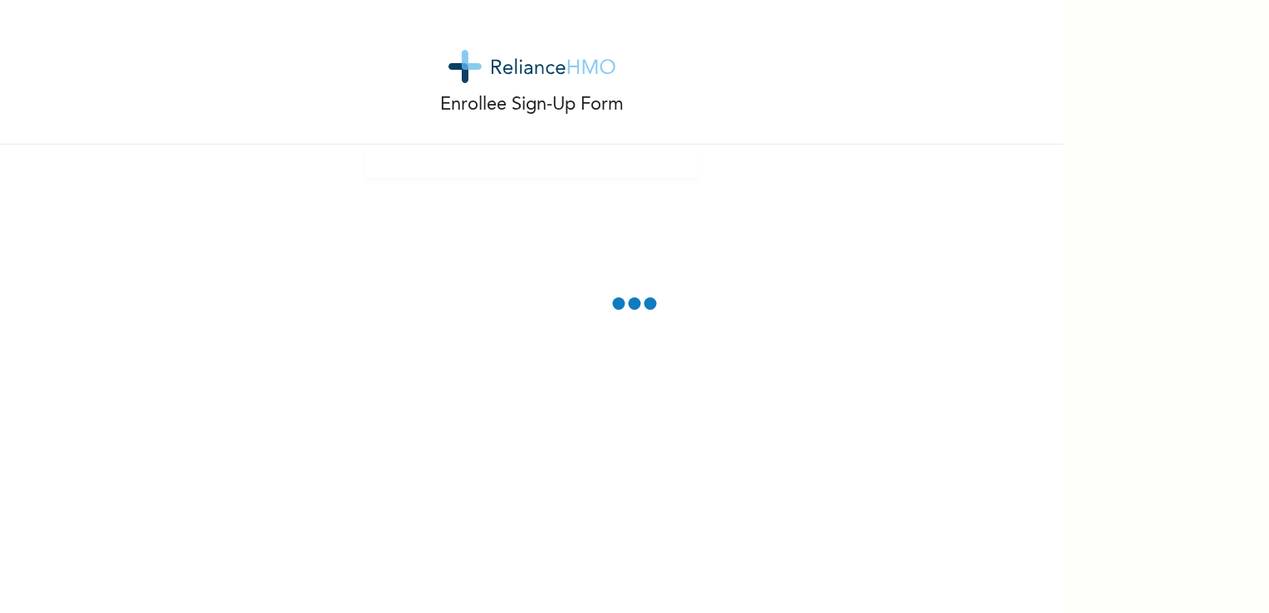
scroll to position [0, 0]
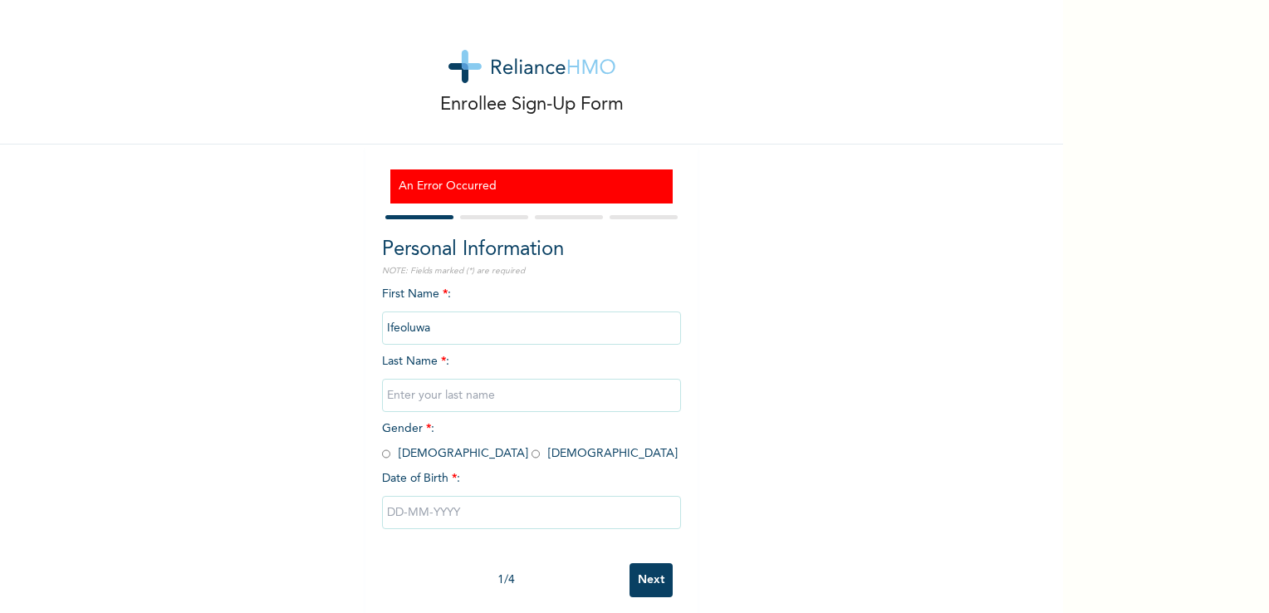
type input "Ifeoluwa"
click at [462, 397] on input "text" at bounding box center [531, 395] width 299 height 33
type input "OPARINDE"
click at [382, 456] on input "radio" at bounding box center [386, 454] width 8 height 16
radio input "true"
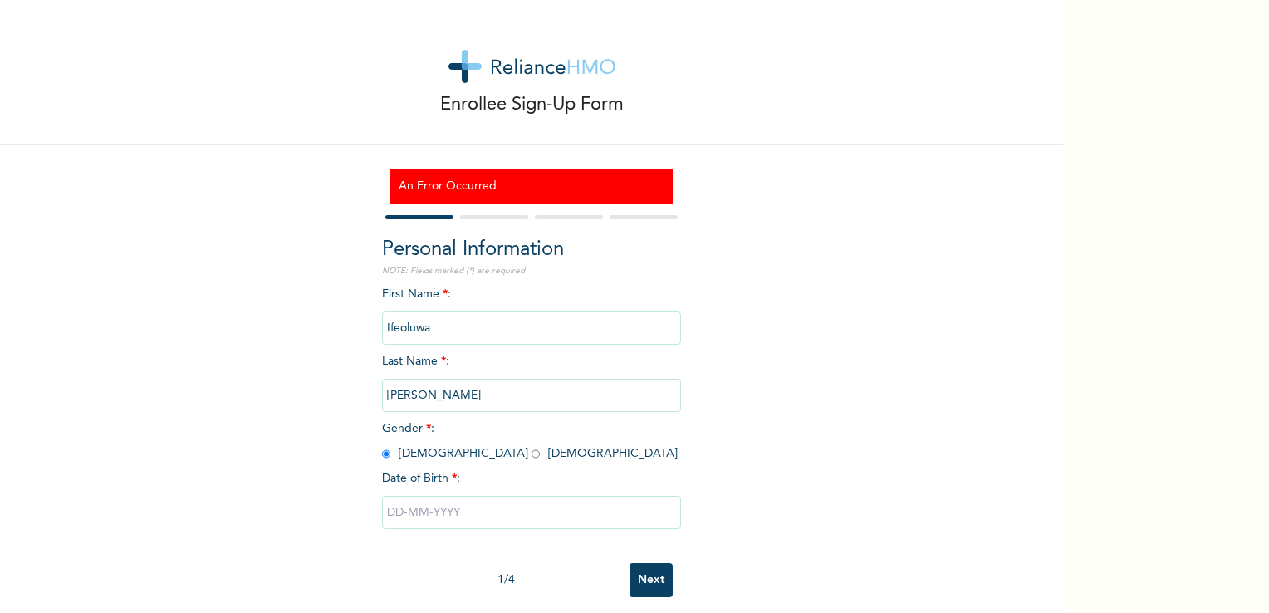
click at [392, 513] on input "text" at bounding box center [531, 512] width 299 height 33
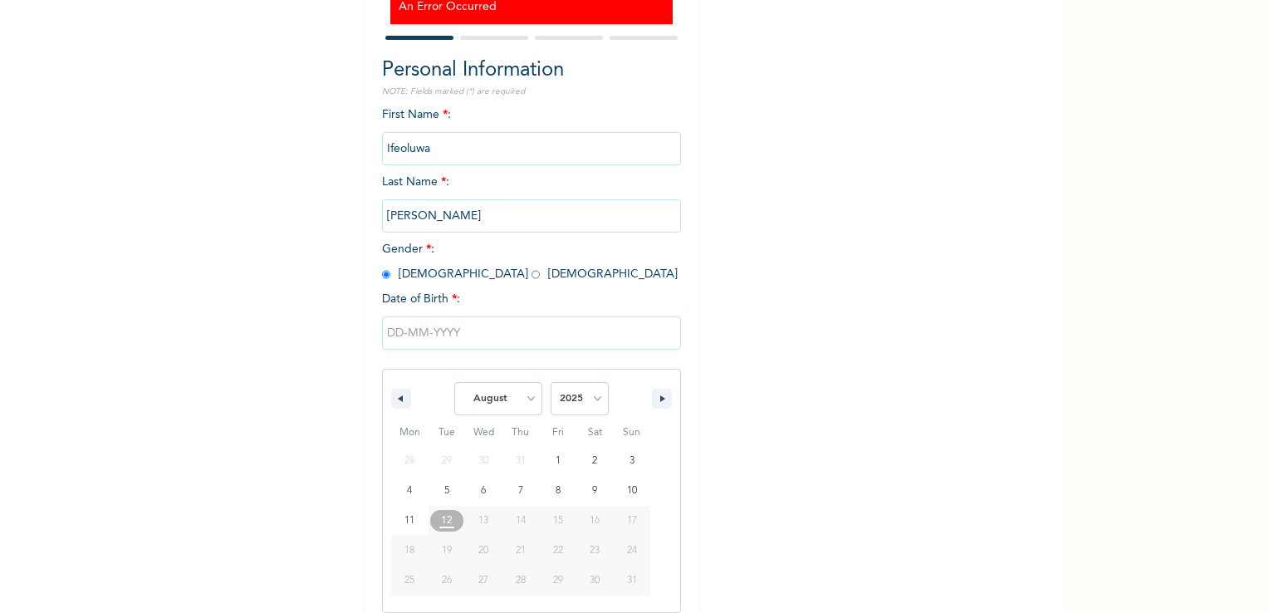
scroll to position [192, 0]
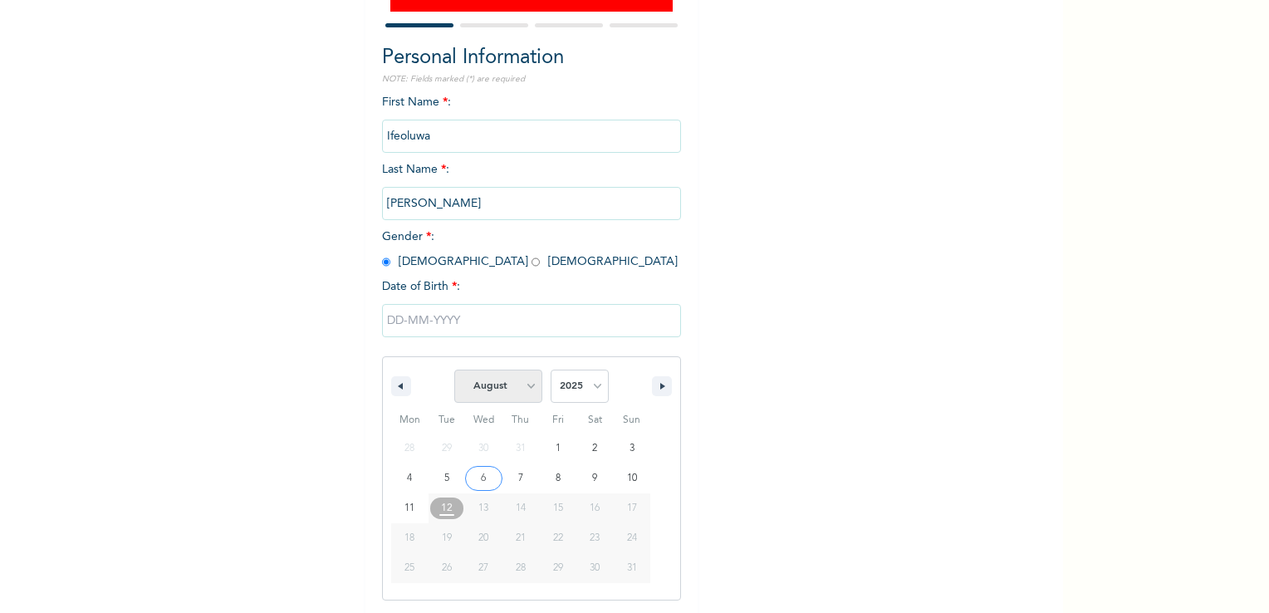
click at [525, 388] on select "January February March April May June July August September October November De…" at bounding box center [498, 386] width 88 height 33
select select "1"
click at [454, 370] on select "January February March April May June July August September October November De…" at bounding box center [498, 386] width 88 height 33
click at [589, 385] on select "2025 2024 2023 2022 2021 2020 2019 2018 2017 2016 2015 2014 2013 2012 2011 2010…" at bounding box center [580, 386] width 58 height 33
select select "2009"
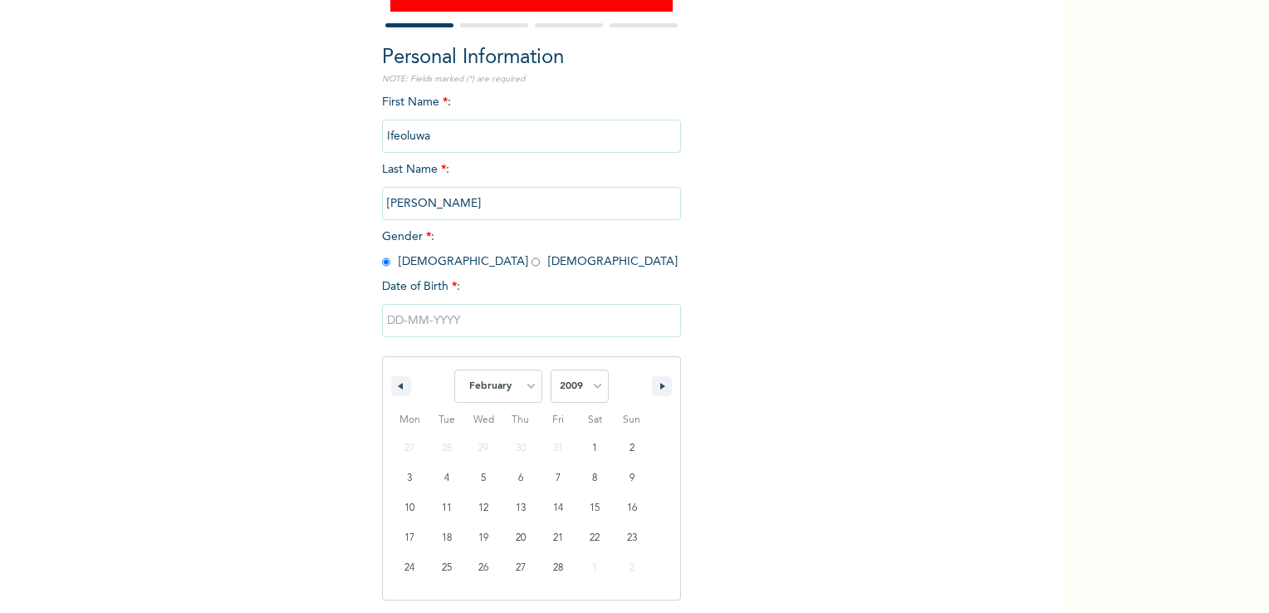
click at [551, 370] on select "2025 2024 2023 2022 2021 2020 2019 2018 2017 2016 2015 2014 2013 2012 2011 2010…" at bounding box center [580, 386] width 58 height 33
type input "02/10/2009"
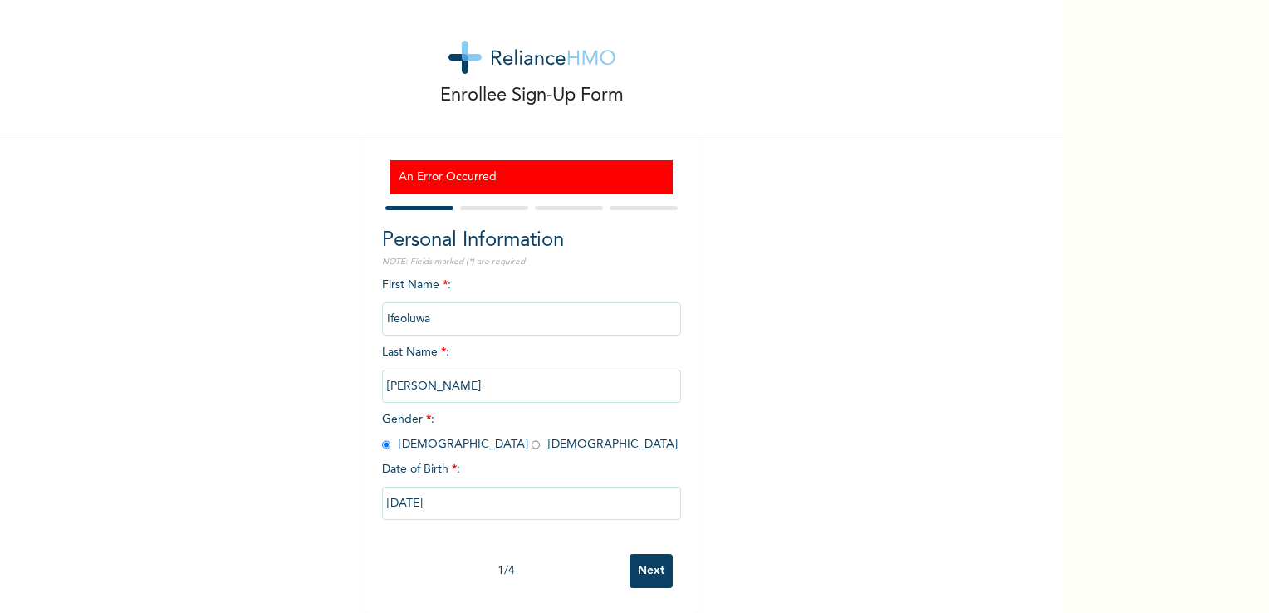
click at [651, 558] on input "Next" at bounding box center [651, 571] width 43 height 34
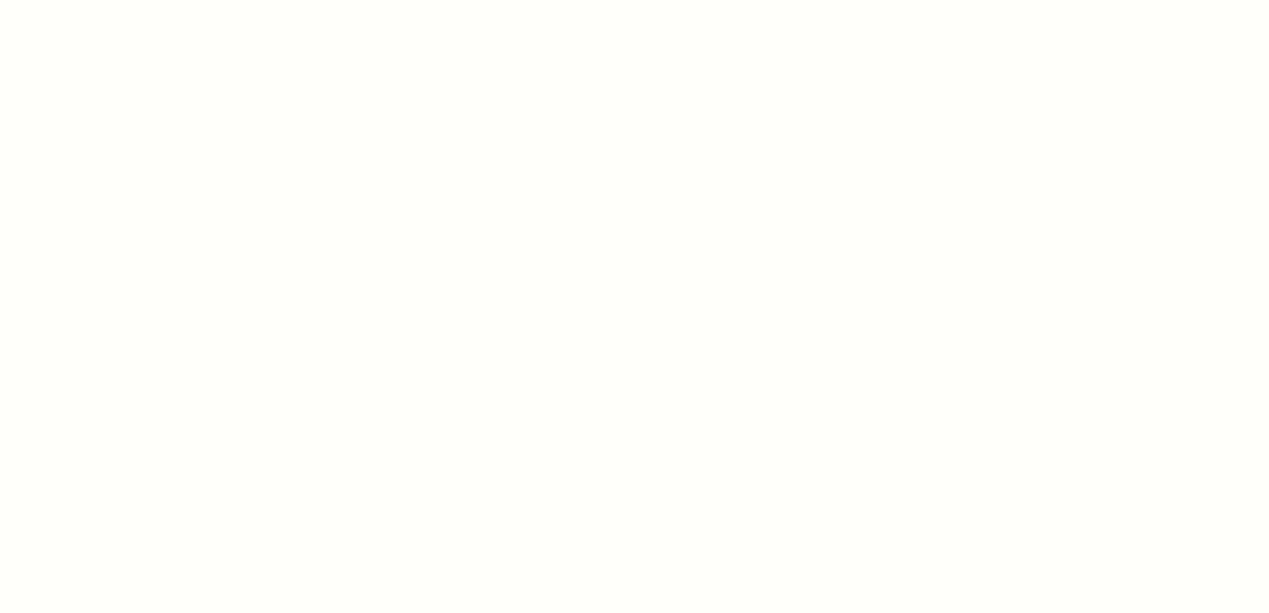
click at [601, 404] on div at bounding box center [634, 306] width 1269 height 613
click at [248, 98] on div at bounding box center [634, 306] width 1269 height 613
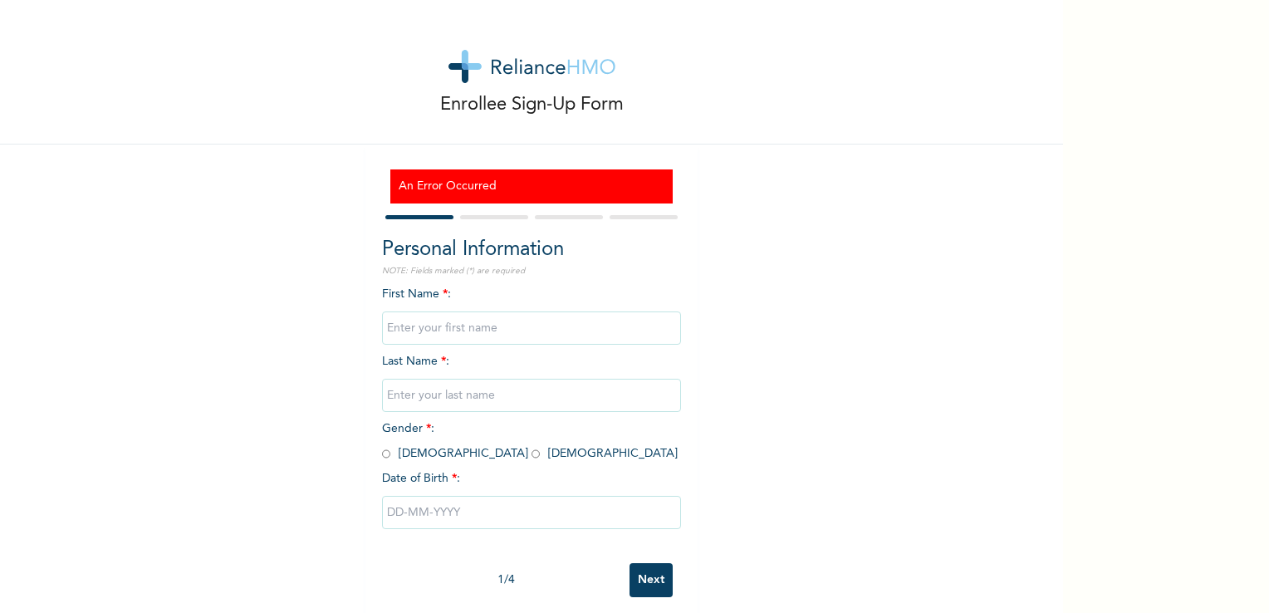
click at [528, 191] on h3 "An Error Occurred" at bounding box center [532, 186] width 266 height 17
